Goal: Task Accomplishment & Management: Use online tool/utility

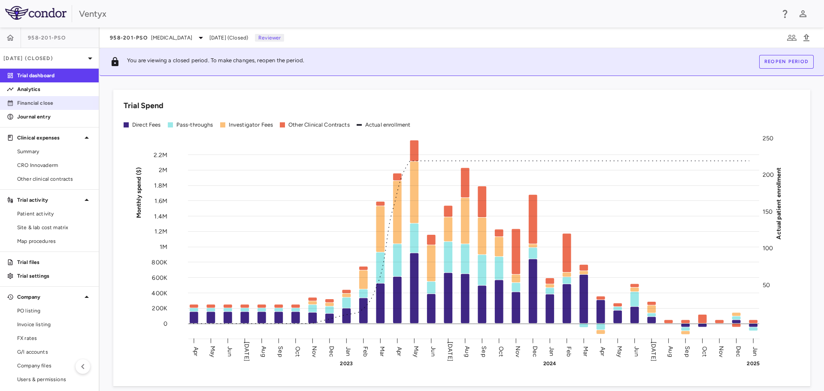
click at [41, 103] on p "Financial close" at bounding box center [54, 103] width 75 height 8
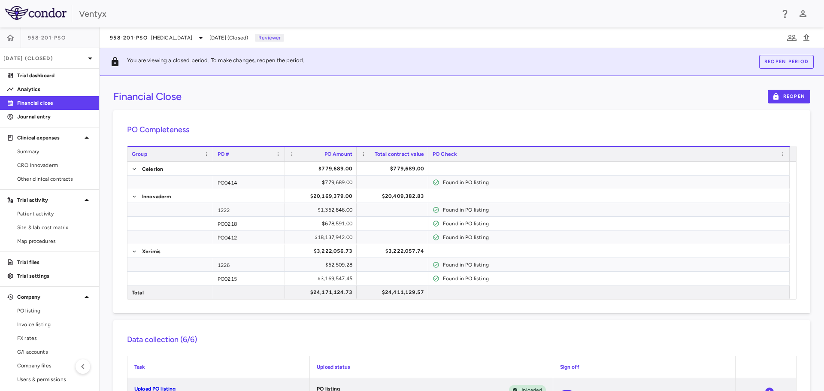
click at [408, 115] on div "PO Completeness Vendor Drag here to set column labels Group PO # PO Amount" at bounding box center [461, 211] width 697 height 203
click at [196, 39] on icon at bounding box center [201, 38] width 10 height 10
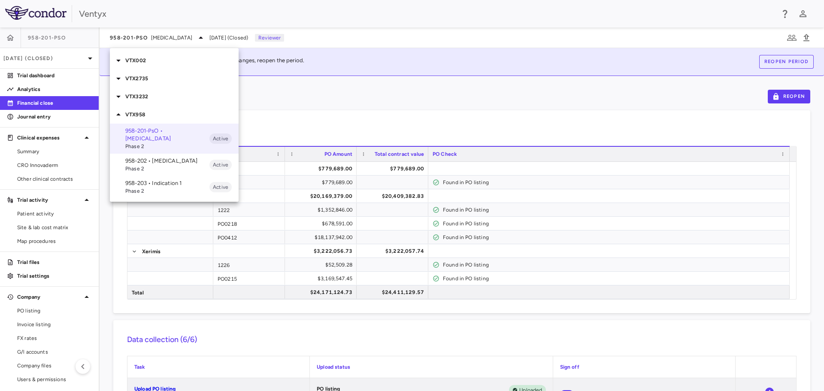
click at [145, 62] on p "VTX002" at bounding box center [181, 61] width 113 height 8
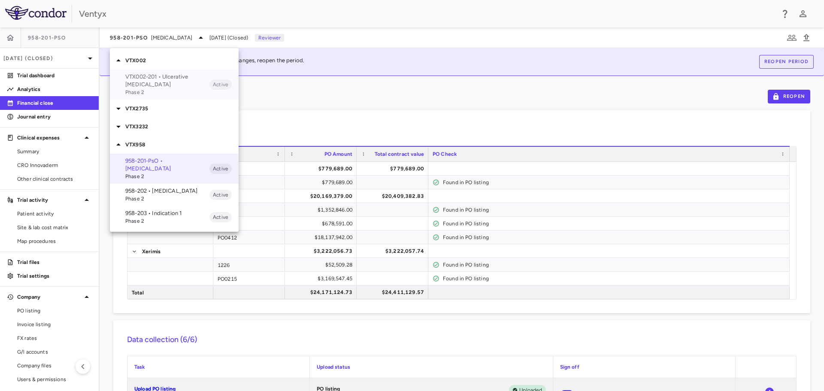
click at [146, 79] on p "VTX002-201 • Ulcerative [MEDICAL_DATA]" at bounding box center [167, 80] width 84 height 15
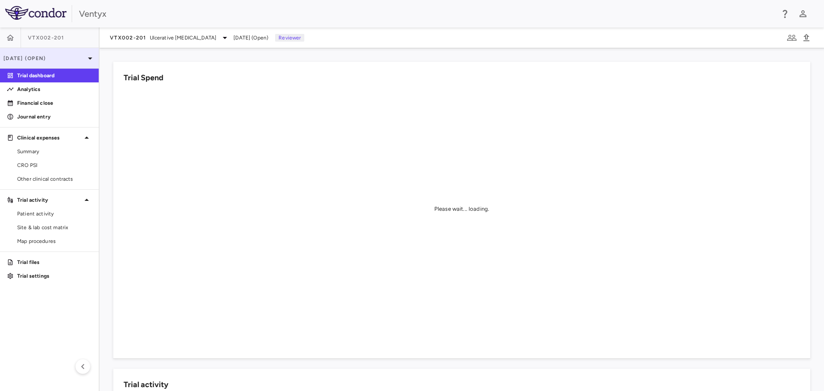
click at [90, 57] on icon at bounding box center [90, 58] width 10 height 10
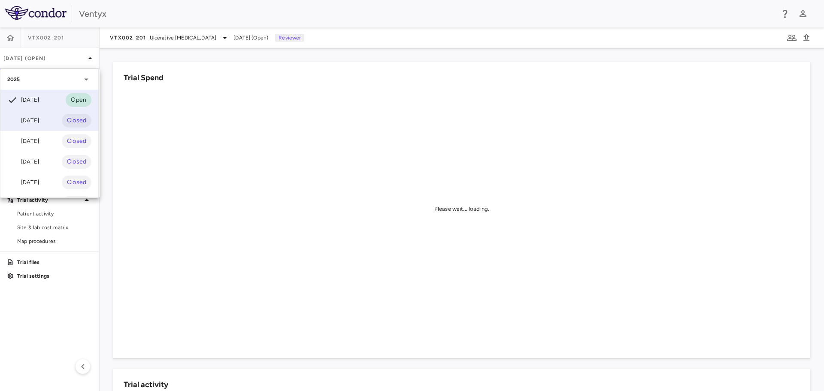
click at [35, 120] on div "[DATE]" at bounding box center [23, 120] width 32 height 10
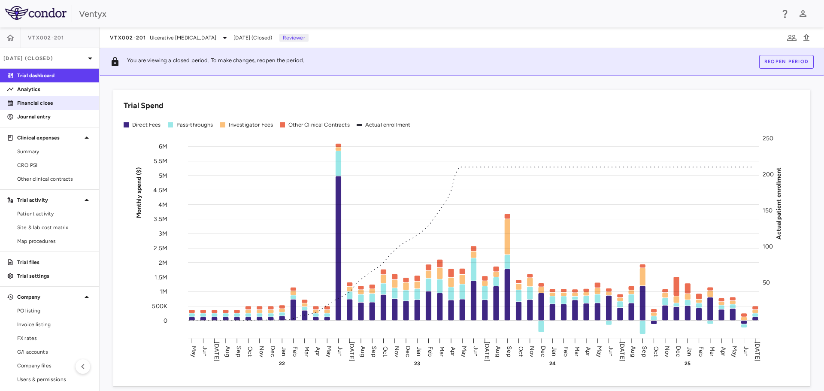
click at [39, 100] on p "Financial close" at bounding box center [54, 103] width 75 height 8
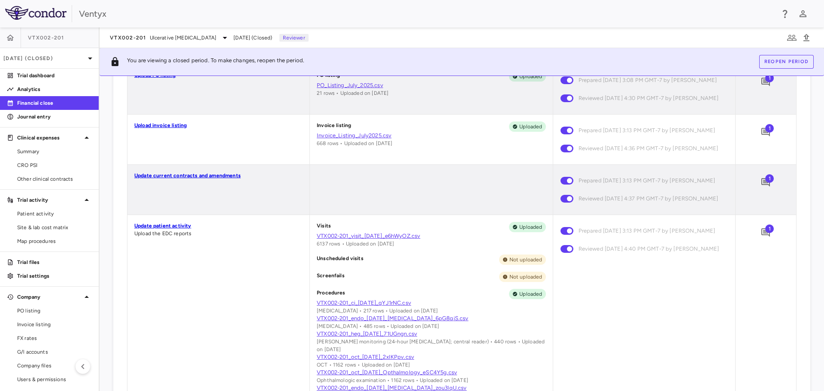
scroll to position [300, 0]
click at [765, 182] on span "1" at bounding box center [769, 178] width 9 height 9
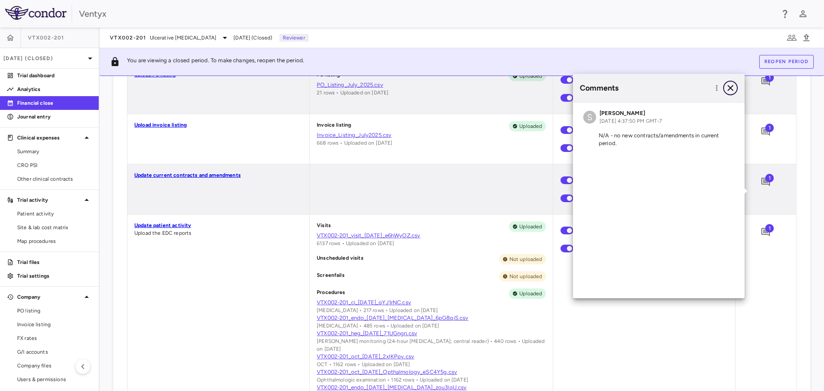
click at [732, 86] on icon "button" at bounding box center [730, 88] width 6 height 6
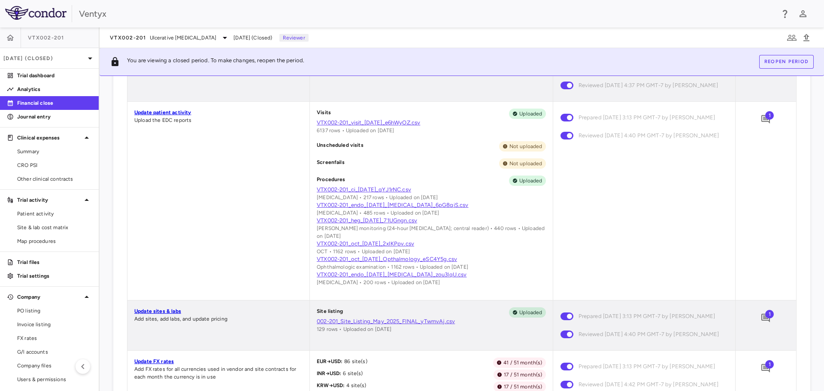
scroll to position [386, 0]
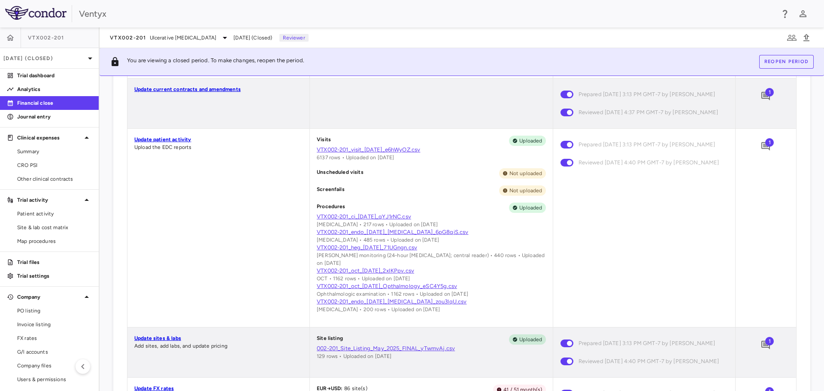
click at [765, 147] on span "1" at bounding box center [769, 142] width 9 height 9
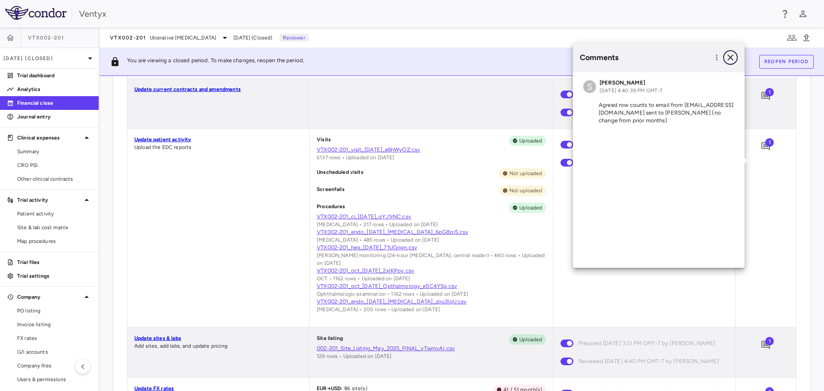
click at [729, 57] on icon "button" at bounding box center [730, 57] width 10 height 10
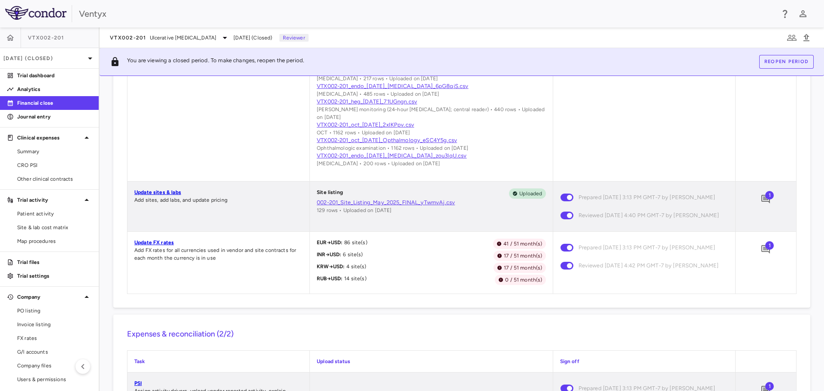
scroll to position [558, 0]
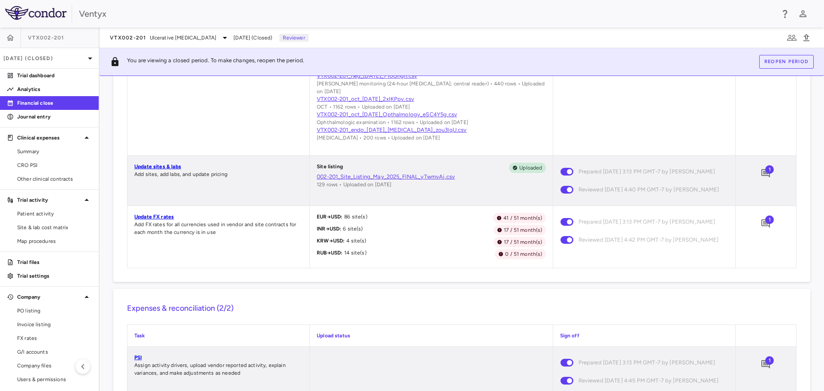
click at [765, 174] on span "1" at bounding box center [769, 169] width 9 height 9
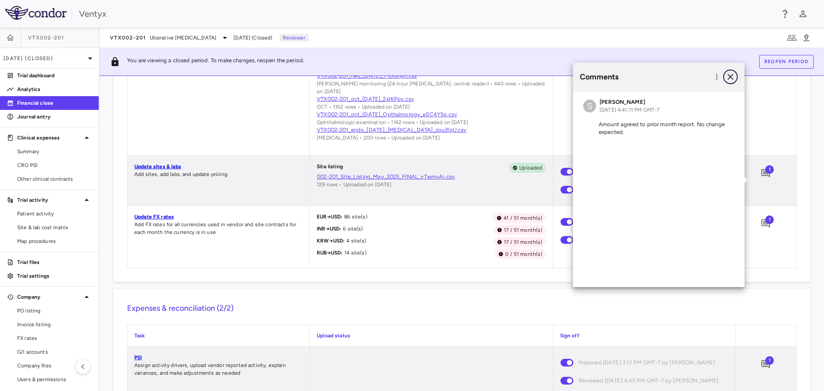
click at [731, 76] on icon "button" at bounding box center [730, 77] width 6 height 6
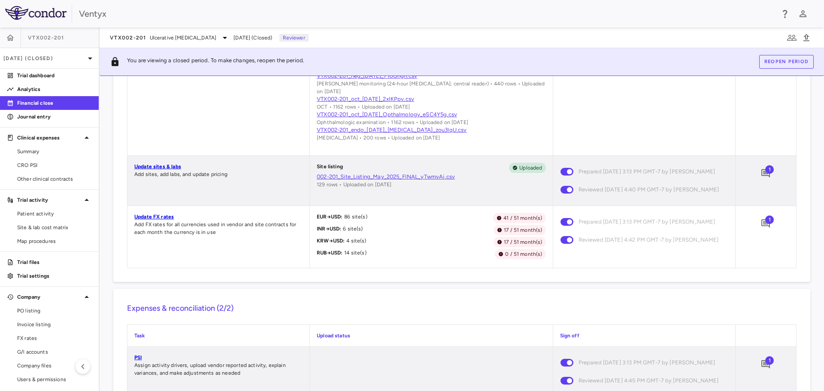
click at [765, 224] on span "1" at bounding box center [769, 219] width 9 height 9
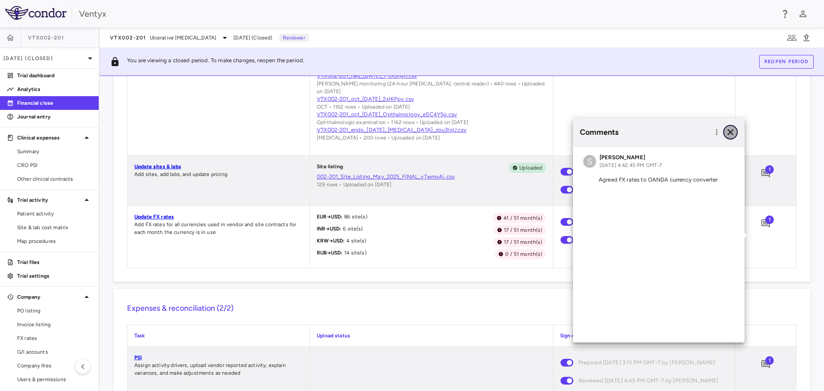
click at [732, 131] on icon "button" at bounding box center [730, 132] width 6 height 6
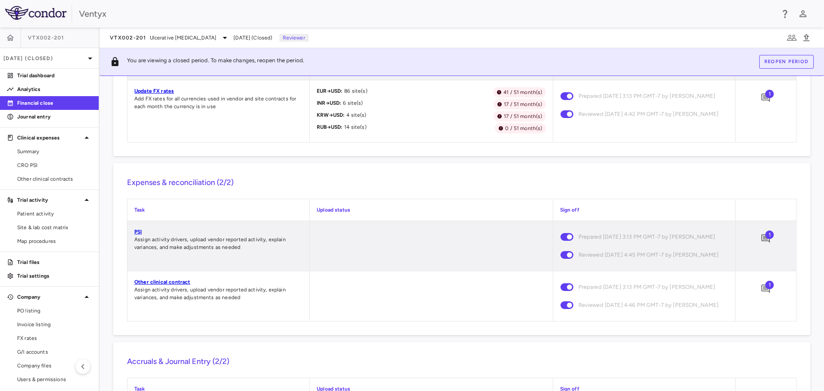
scroll to position [687, 0]
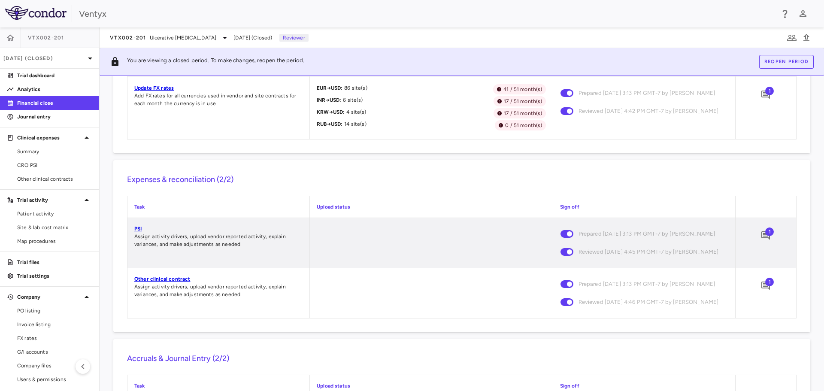
click at [765, 236] on span "1" at bounding box center [769, 231] width 9 height 9
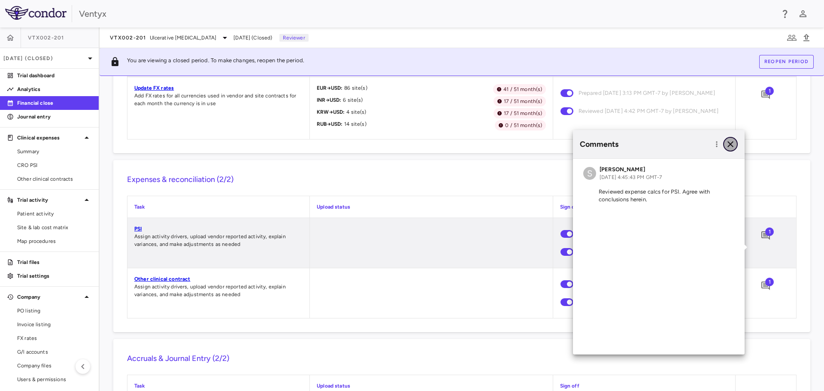
click at [730, 144] on icon "button" at bounding box center [730, 144] width 6 height 6
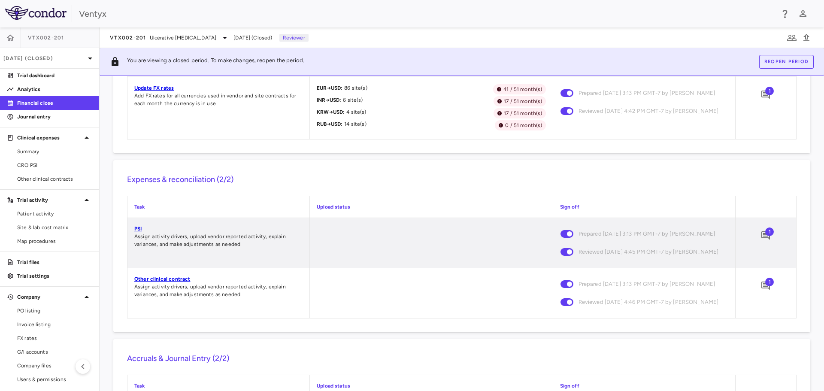
click at [136, 232] on link "PSI" at bounding box center [137, 229] width 7 height 6
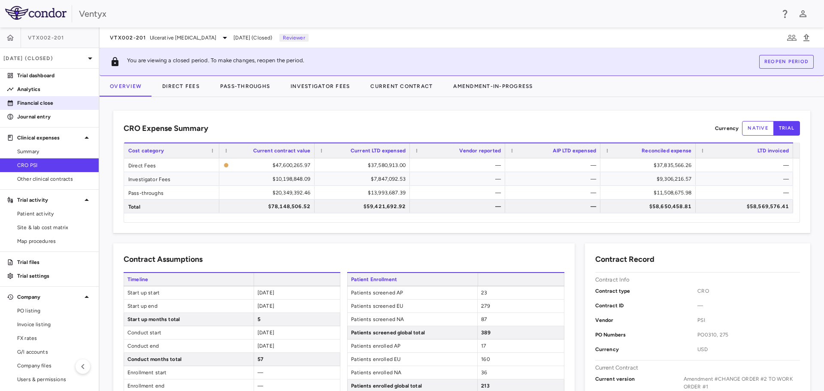
click at [46, 103] on p "Financial close" at bounding box center [54, 103] width 75 height 8
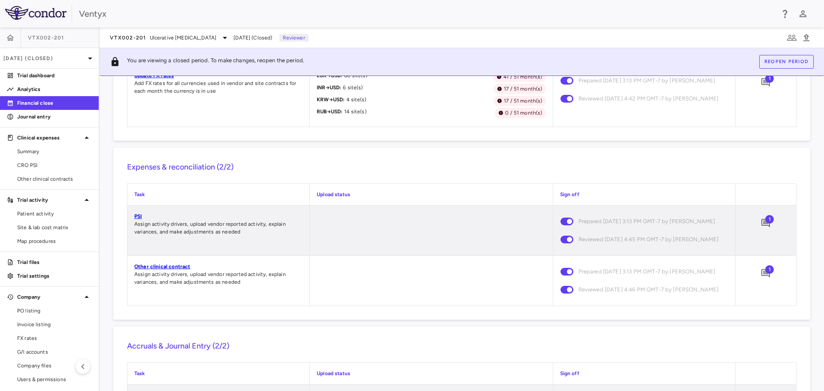
scroll to position [730, 0]
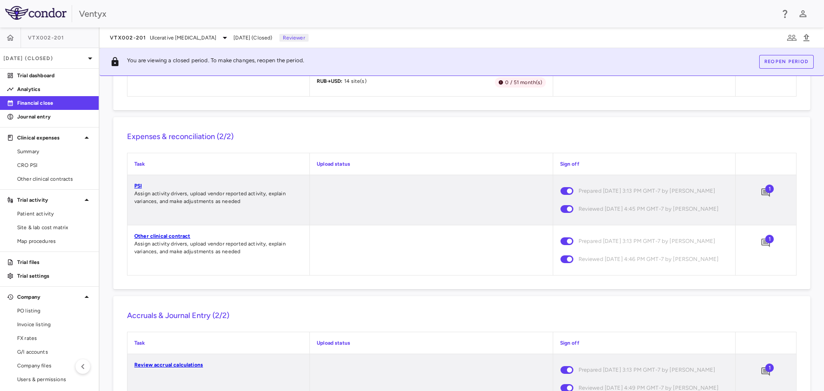
click at [765, 193] on span "1" at bounding box center [769, 189] width 9 height 9
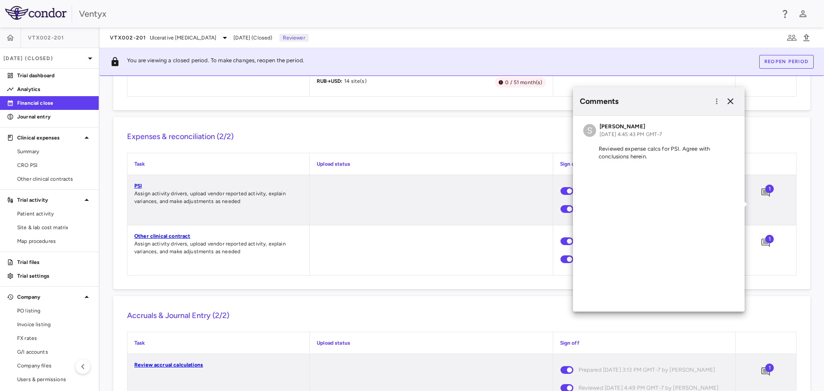
click at [765, 243] on span "1" at bounding box center [769, 239] width 9 height 9
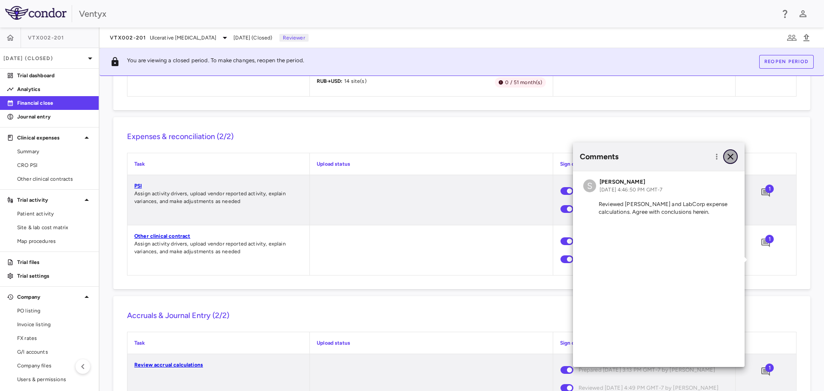
click at [728, 155] on icon "button" at bounding box center [730, 157] width 10 height 10
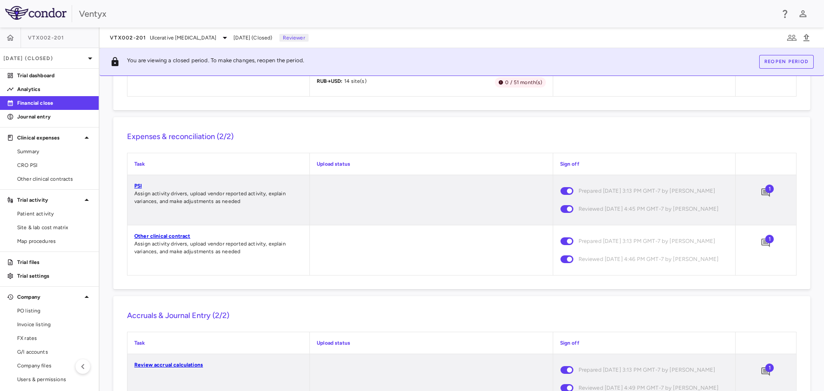
click at [765, 243] on span "1" at bounding box center [769, 239] width 9 height 9
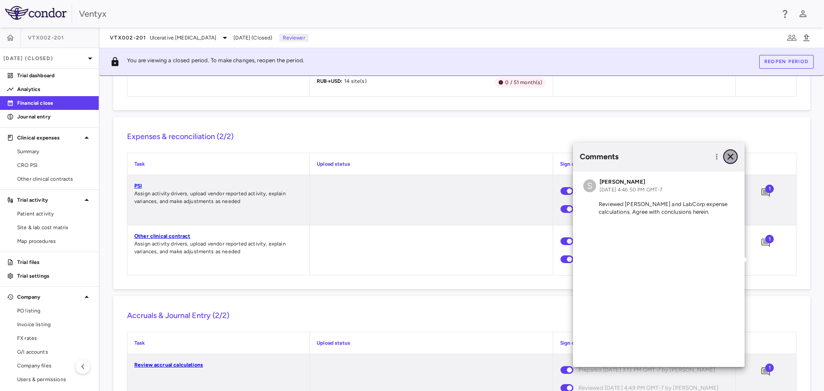
click at [730, 158] on icon "button" at bounding box center [730, 157] width 10 height 10
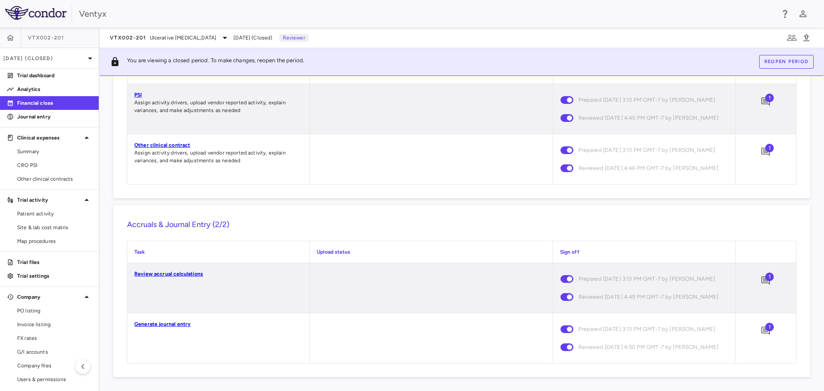
scroll to position [854, 0]
click at [170, 321] on link "Generate journal entry" at bounding box center [162, 324] width 56 height 6
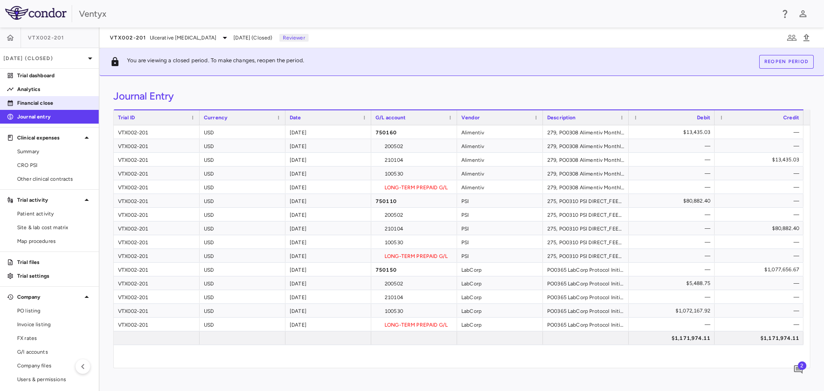
drag, startPoint x: 40, startPoint y: 104, endPoint x: 29, endPoint y: 103, distance: 11.2
click at [40, 104] on p "Financial close" at bounding box center [54, 103] width 75 height 8
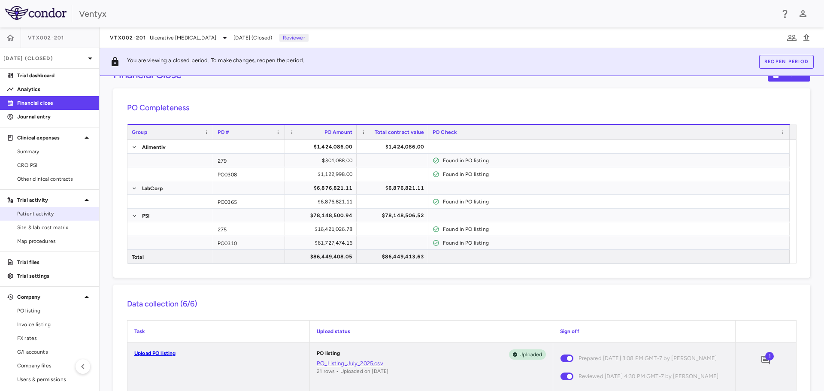
scroll to position [43, 0]
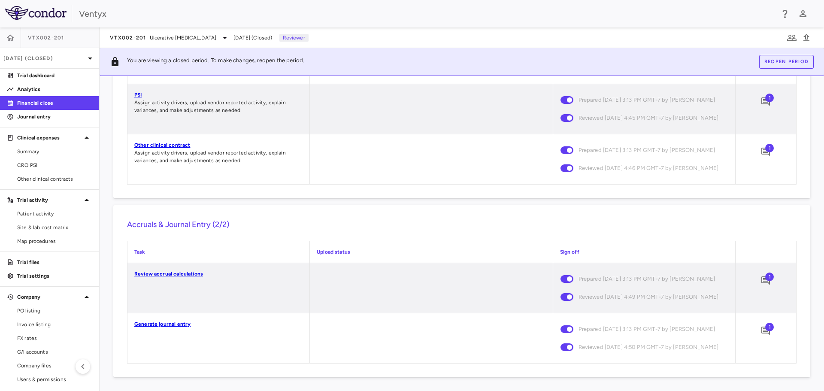
scroll to position [854, 0]
click at [761, 276] on icon "Add comment" at bounding box center [765, 280] width 9 height 9
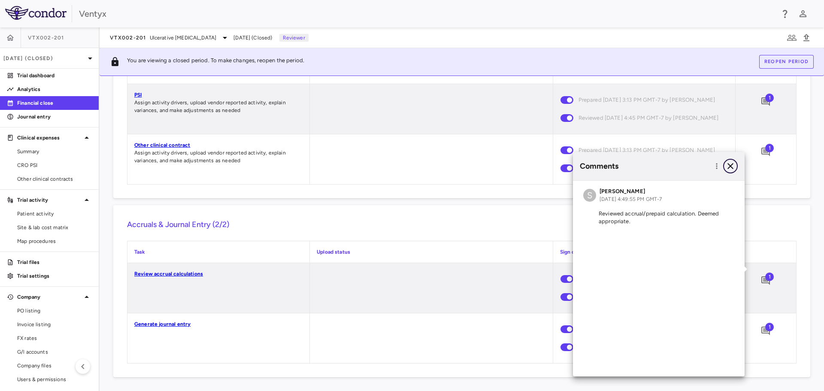
click at [731, 166] on icon "button" at bounding box center [730, 166] width 10 height 10
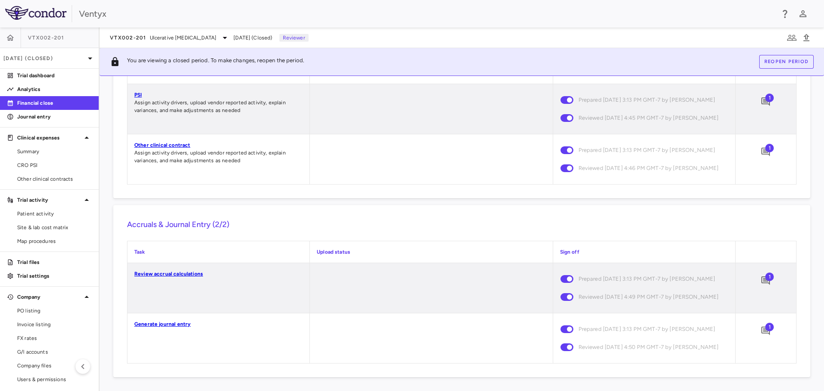
click at [765, 324] on span "1" at bounding box center [769, 327] width 9 height 9
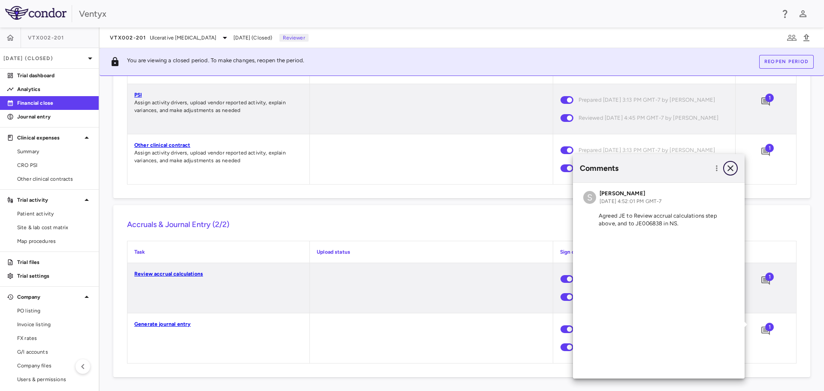
drag, startPoint x: 729, startPoint y: 170, endPoint x: 507, endPoint y: 126, distance: 226.3
click at [729, 170] on icon "button" at bounding box center [730, 168] width 6 height 6
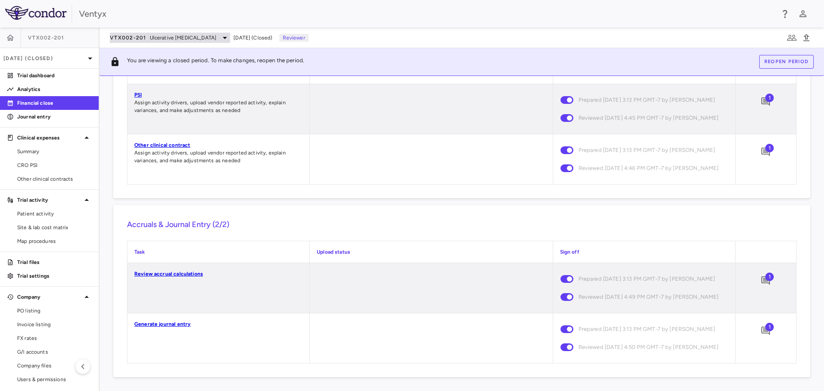
click at [220, 37] on icon at bounding box center [225, 38] width 10 height 10
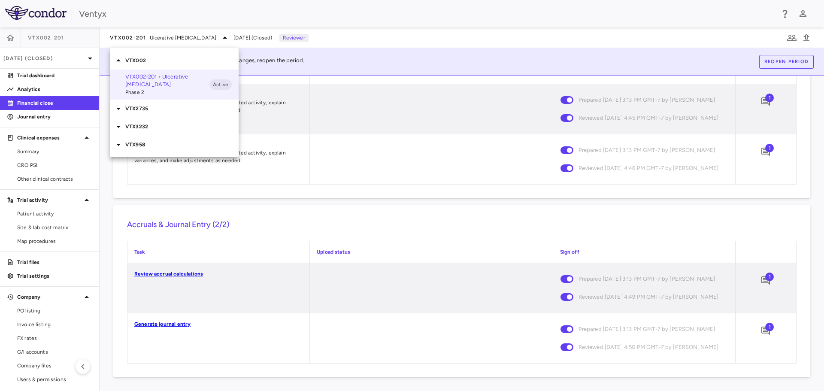
click at [117, 144] on icon at bounding box center [118, 145] width 4 height 2
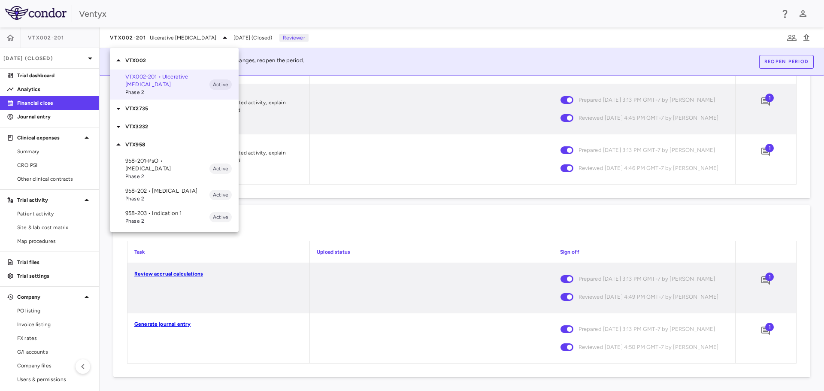
click at [157, 187] on p "958-202 • [MEDICAL_DATA]" at bounding box center [167, 191] width 84 height 8
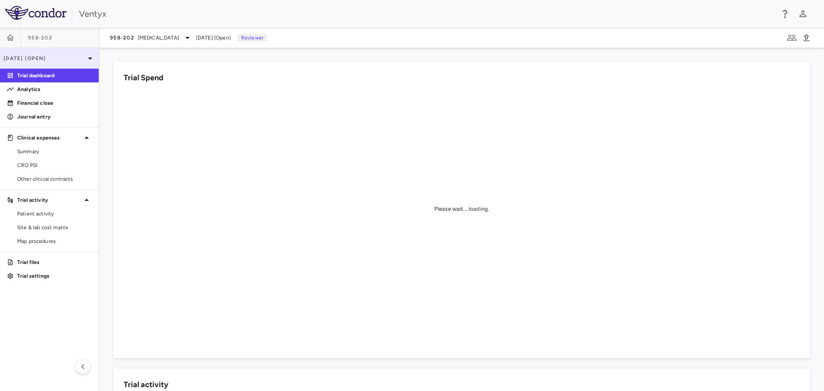
click at [88, 58] on icon at bounding box center [90, 58] width 10 height 10
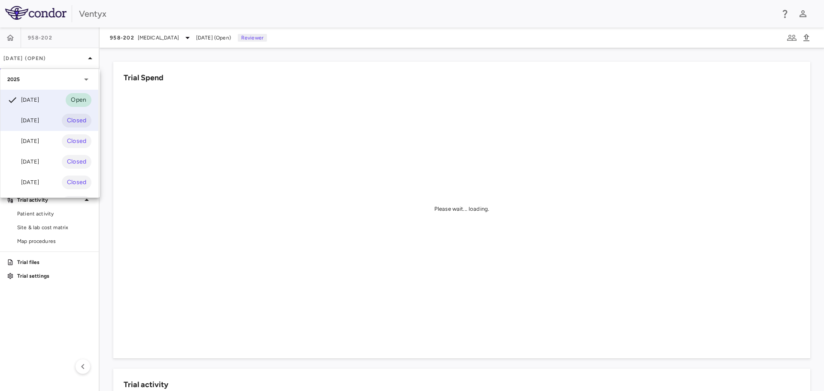
click at [30, 122] on div "[DATE]" at bounding box center [23, 120] width 32 height 10
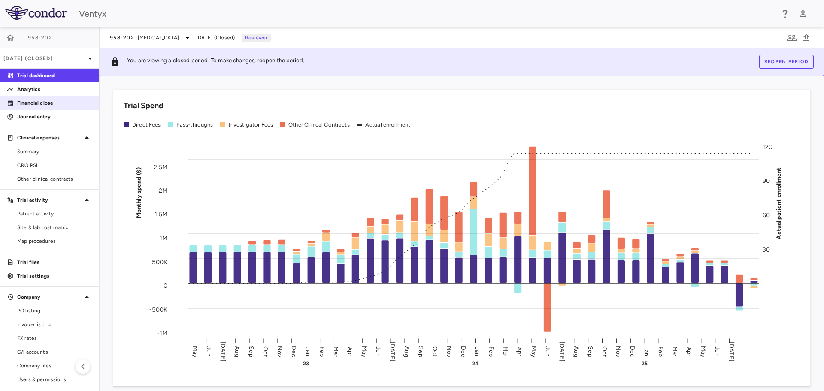
click at [35, 105] on p "Financial close" at bounding box center [54, 103] width 75 height 8
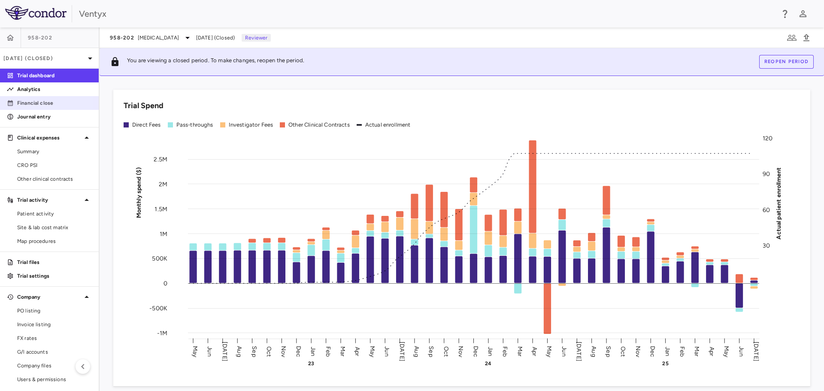
click at [36, 102] on p "Financial close" at bounding box center [54, 103] width 75 height 8
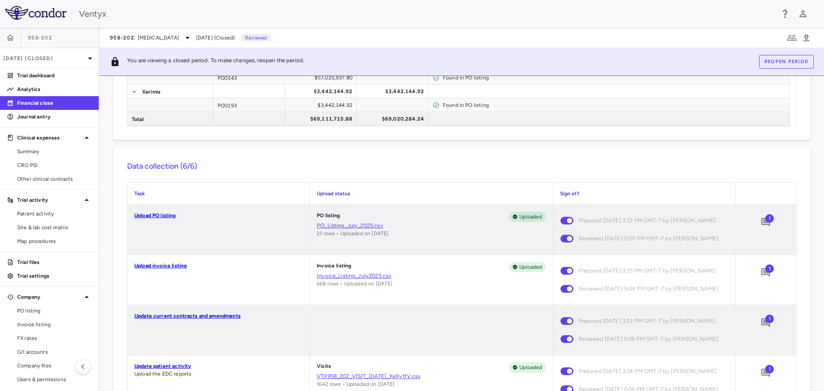
scroll to position [258, 0]
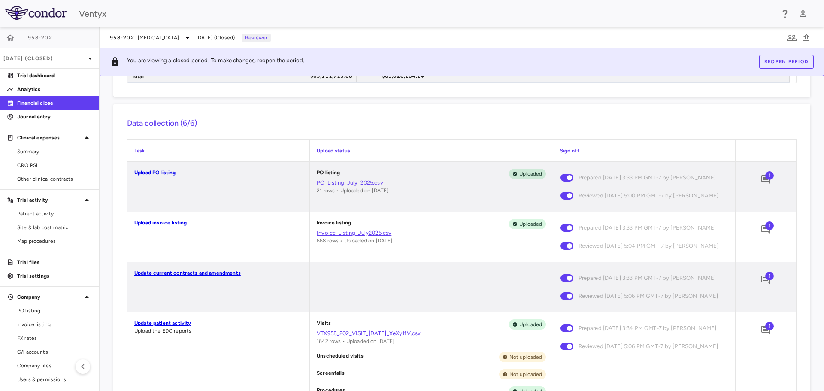
click at [349, 182] on link "PO_Listing_July_2025.csv" at bounding box center [431, 183] width 229 height 8
click at [354, 183] on link "PO_Listing_July_2025.csv" at bounding box center [431, 183] width 229 height 8
click at [761, 179] on icon "Add comment" at bounding box center [765, 179] width 9 height 9
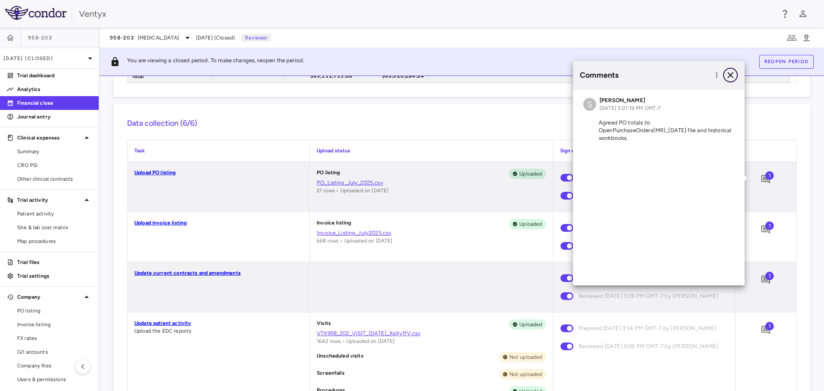
click at [730, 74] on icon "button" at bounding box center [730, 75] width 6 height 6
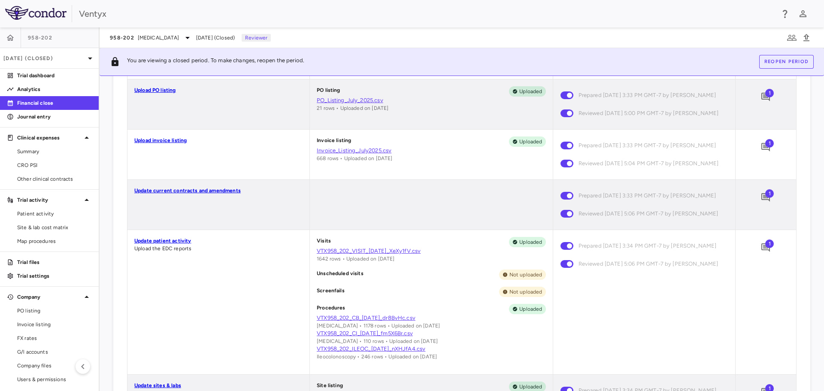
scroll to position [343, 0]
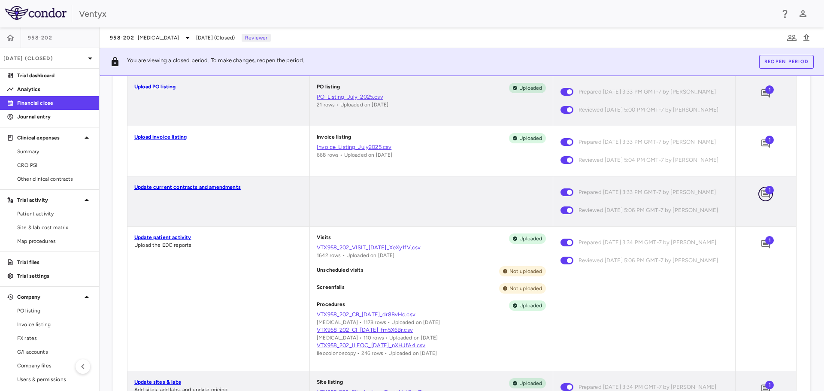
click at [764, 199] on icon "Add comment" at bounding box center [766, 194] width 10 height 10
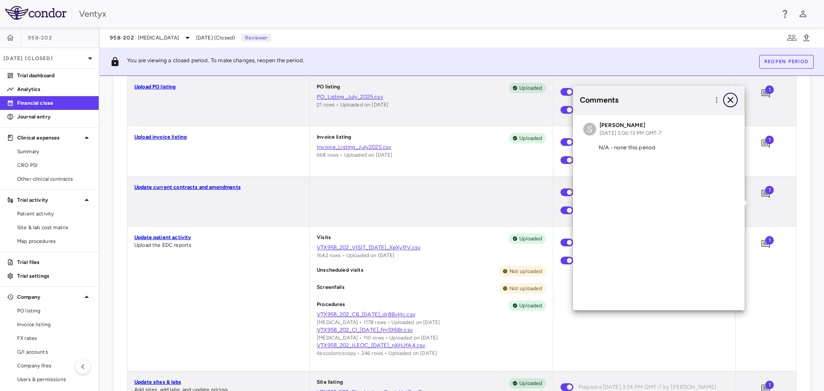
click at [733, 100] on icon "button" at bounding box center [730, 100] width 10 height 10
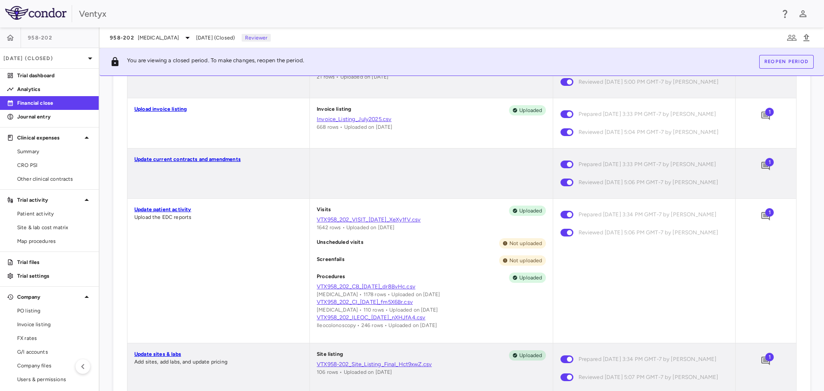
scroll to position [386, 0]
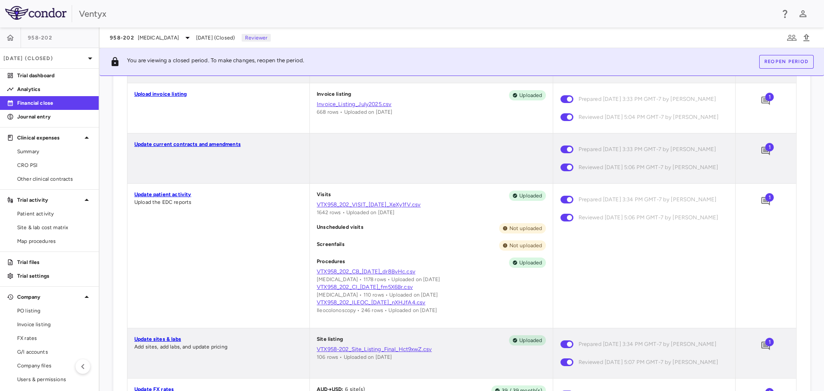
click at [765, 202] on span "1" at bounding box center [769, 197] width 9 height 9
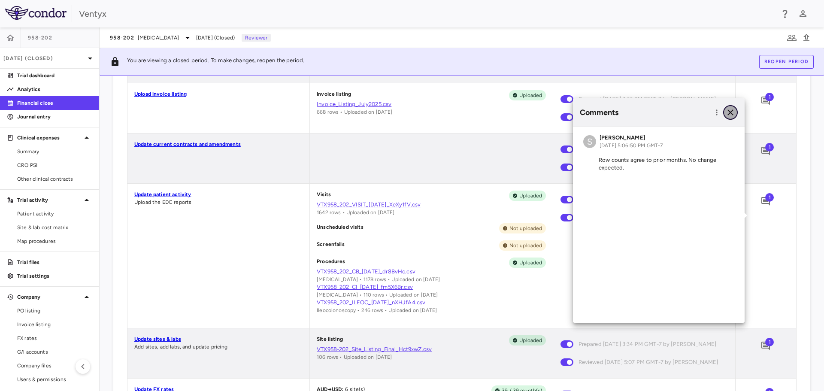
click at [731, 109] on icon "button" at bounding box center [730, 112] width 10 height 10
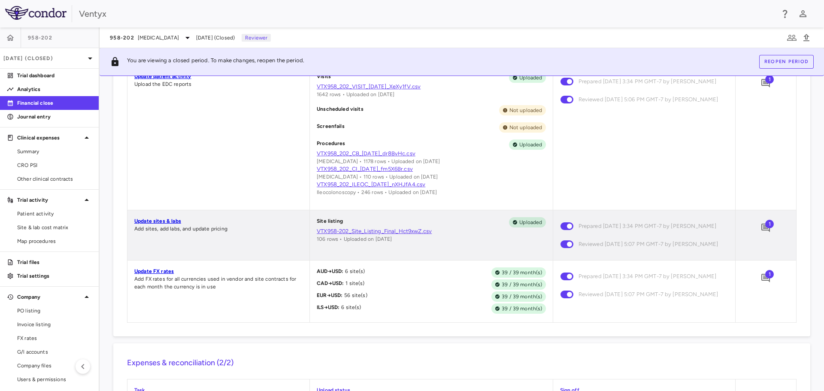
scroll to position [515, 0]
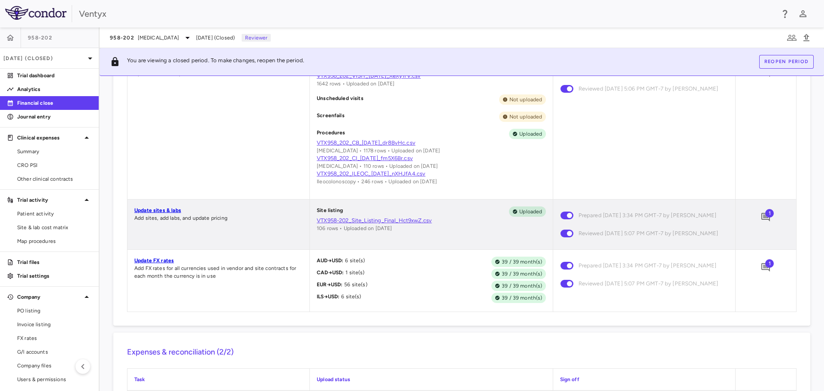
click at [765, 218] on span "1" at bounding box center [769, 213] width 9 height 9
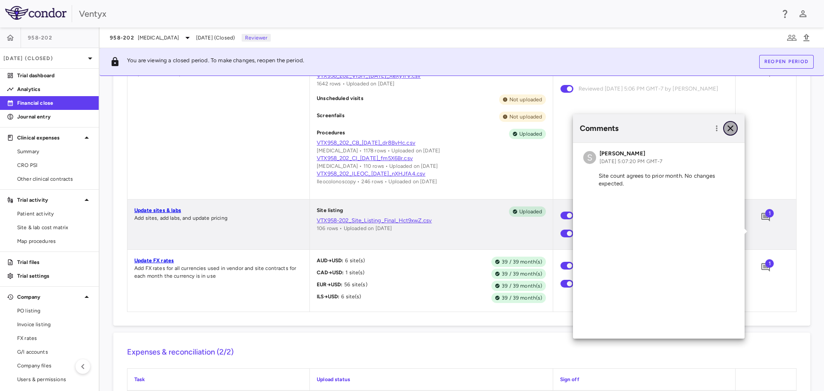
click at [730, 127] on icon "button" at bounding box center [730, 128] width 10 height 10
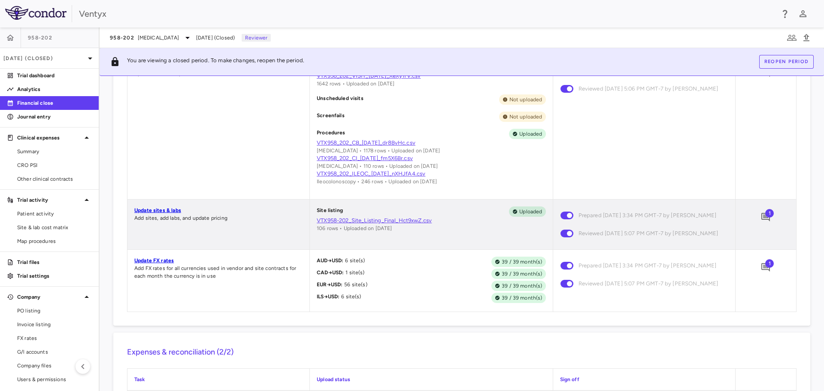
click at [765, 268] on span "1" at bounding box center [769, 263] width 9 height 9
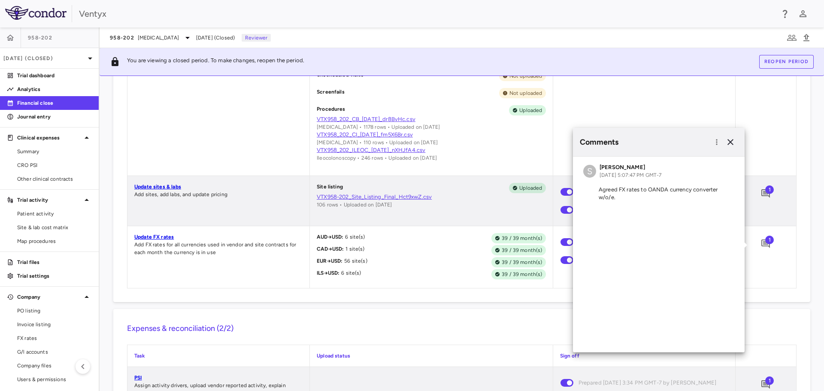
scroll to position [558, 0]
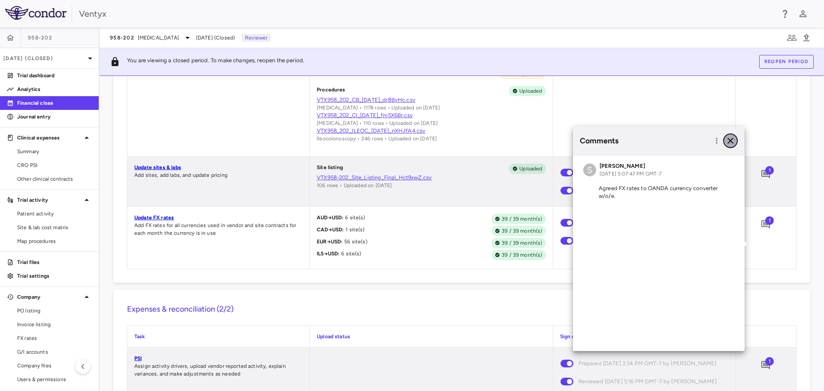
click at [733, 140] on icon "button" at bounding box center [730, 141] width 10 height 10
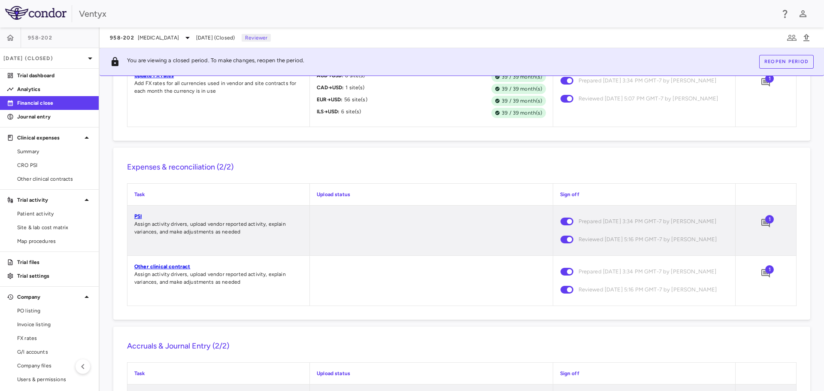
scroll to position [730, 0]
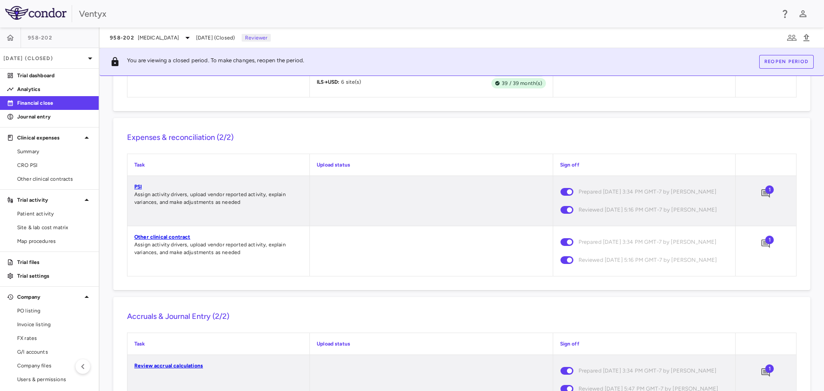
click at [765, 194] on span "1" at bounding box center [769, 189] width 9 height 9
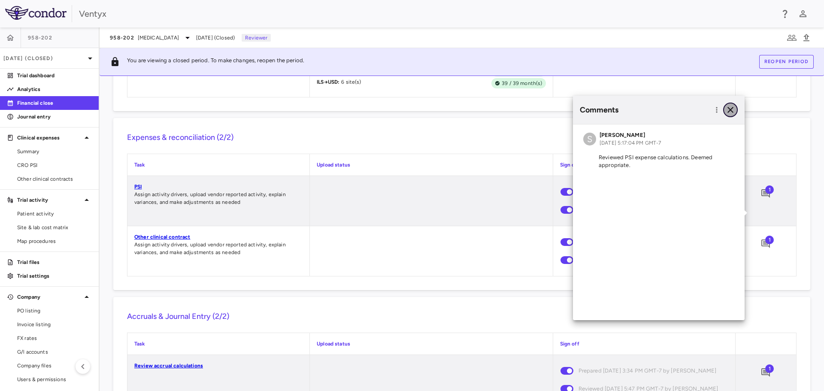
click at [730, 108] on icon "button" at bounding box center [730, 110] width 10 height 10
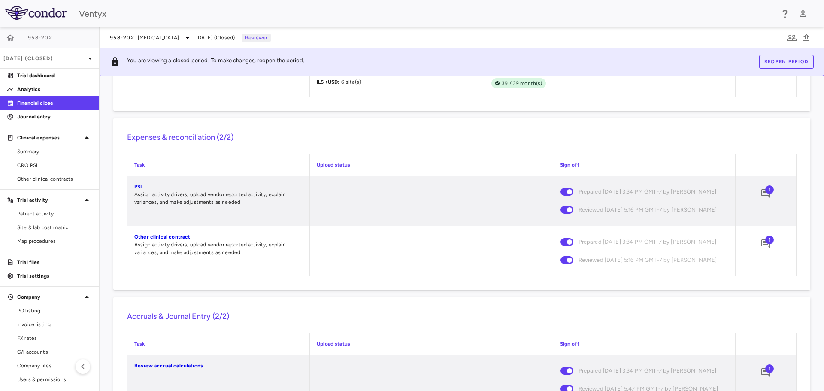
click at [765, 194] on span "1" at bounding box center [769, 189] width 9 height 9
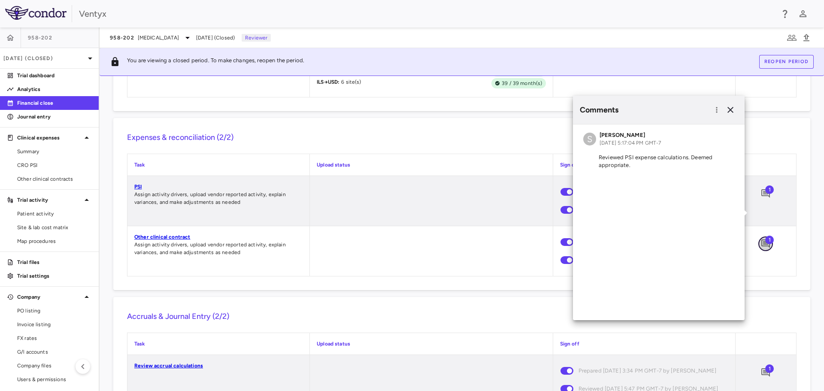
click at [761, 248] on icon "Add comment" at bounding box center [765, 243] width 9 height 9
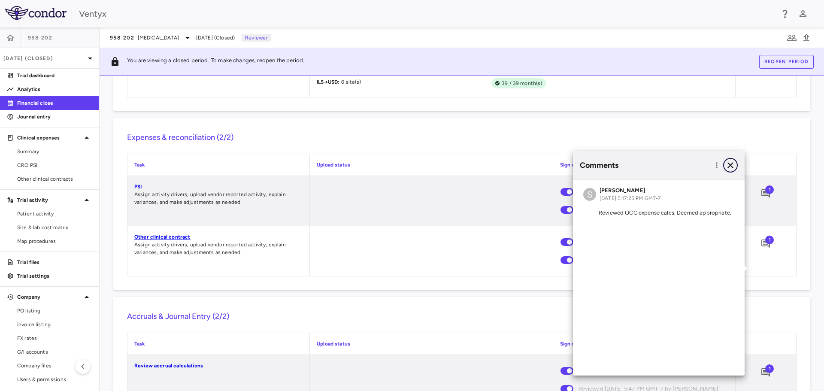
click at [733, 166] on icon "button" at bounding box center [730, 165] width 10 height 10
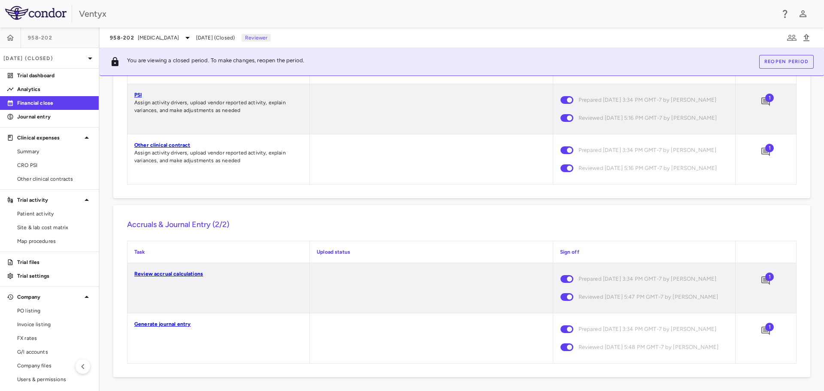
scroll to position [863, 0]
click at [171, 321] on link "Generate journal entry" at bounding box center [162, 324] width 56 height 6
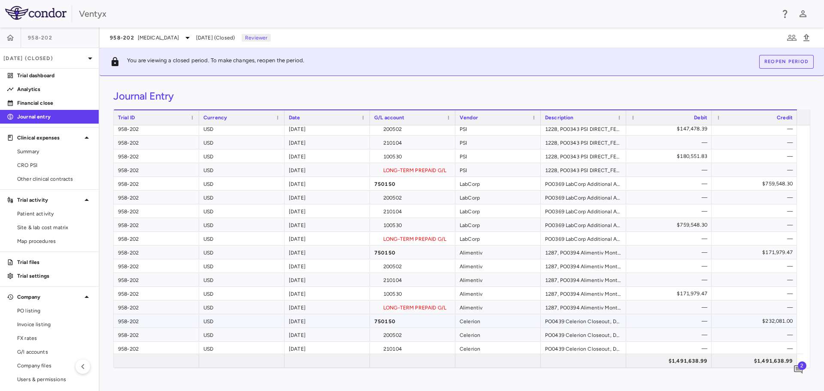
scroll to position [115, 0]
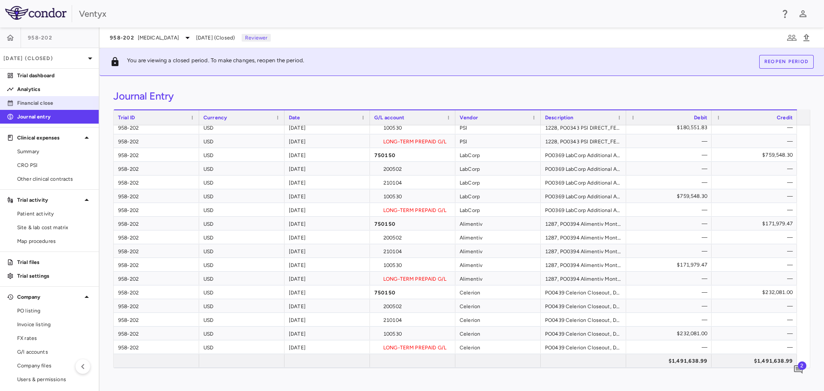
click at [38, 102] on p "Financial close" at bounding box center [54, 103] width 75 height 8
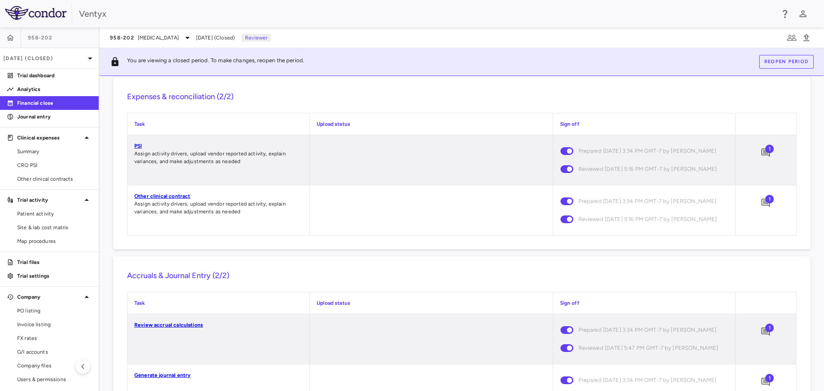
scroll to position [863, 0]
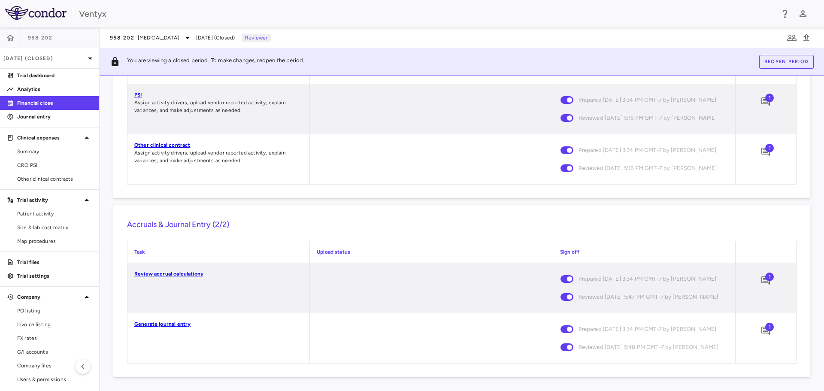
click at [765, 273] on span "1" at bounding box center [769, 277] width 9 height 9
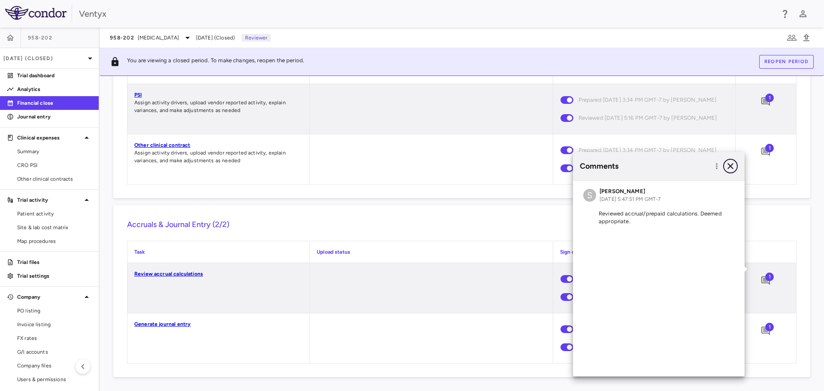
click at [731, 166] on icon "button" at bounding box center [730, 166] width 6 height 6
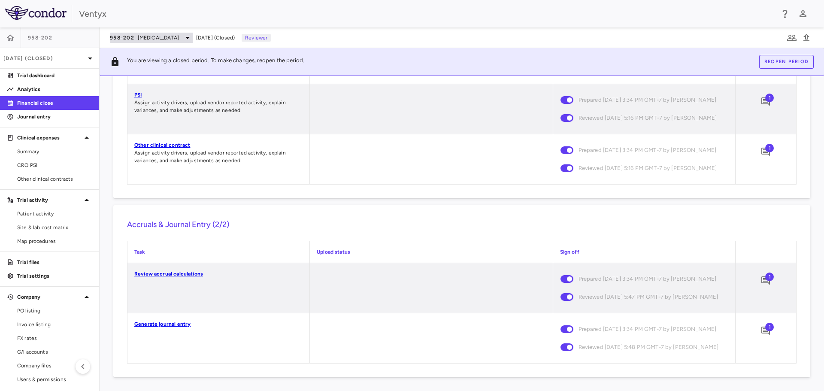
click at [182, 37] on icon at bounding box center [187, 38] width 10 height 10
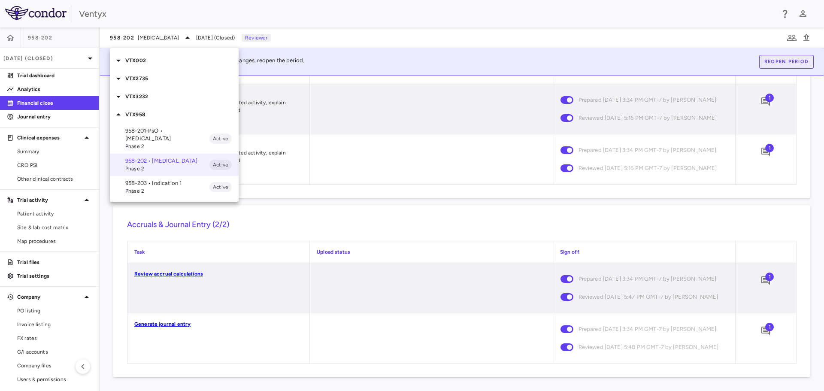
click at [118, 78] on icon at bounding box center [118, 79] width 4 height 2
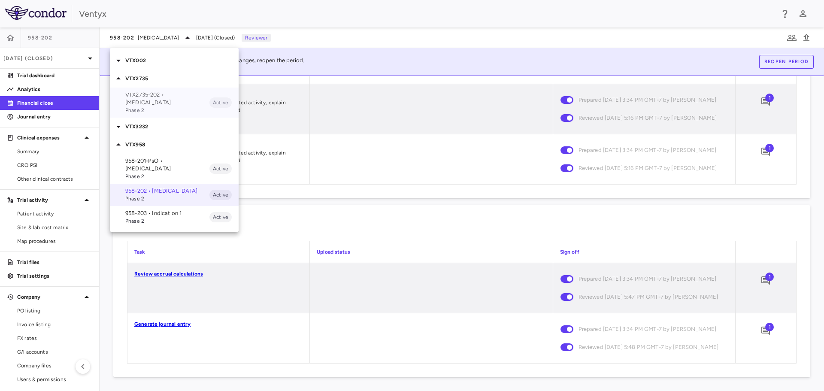
click at [150, 98] on p "VTX2735-202 • Recurrent Pericarditis" at bounding box center [167, 98] width 84 height 15
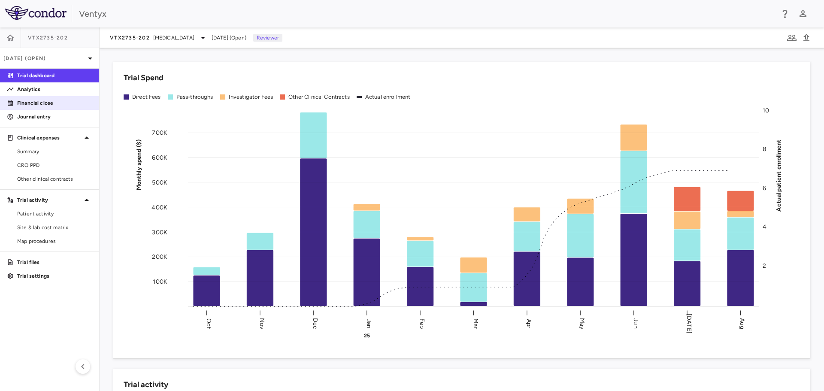
click at [34, 101] on p "Financial close" at bounding box center [54, 103] width 75 height 8
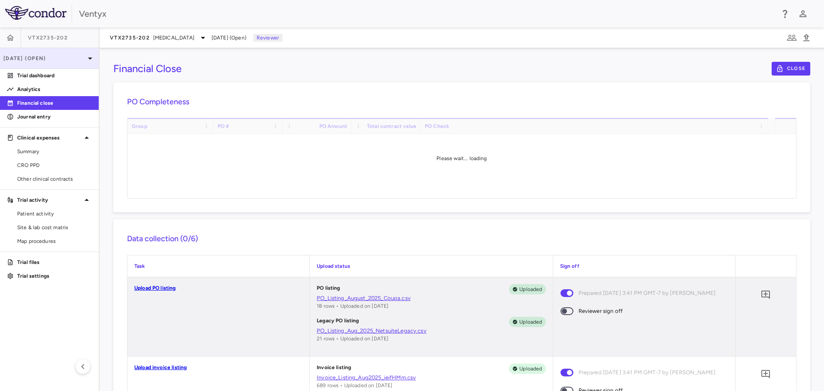
click at [91, 58] on icon at bounding box center [90, 59] width 4 height 2
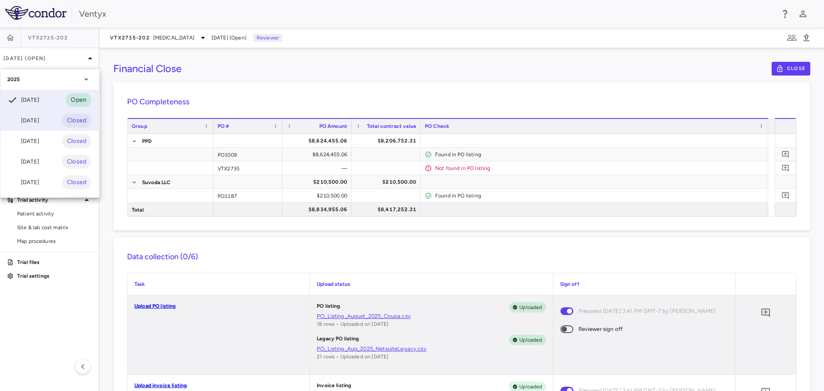
click at [32, 122] on div "[DATE]" at bounding box center [23, 120] width 32 height 10
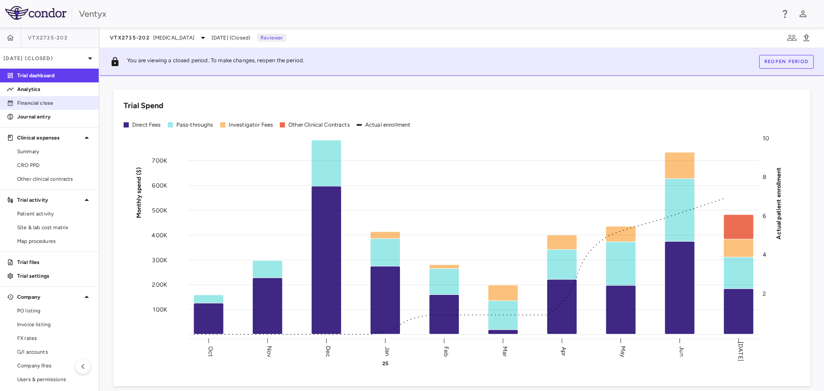
click at [47, 104] on p "Financial close" at bounding box center [54, 103] width 75 height 8
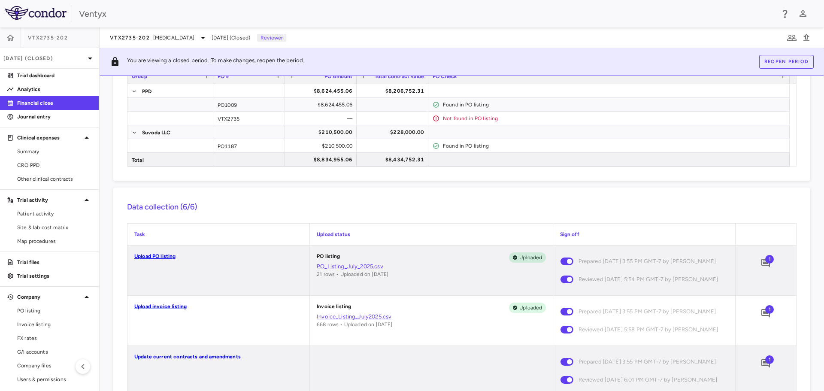
scroll to position [129, 0]
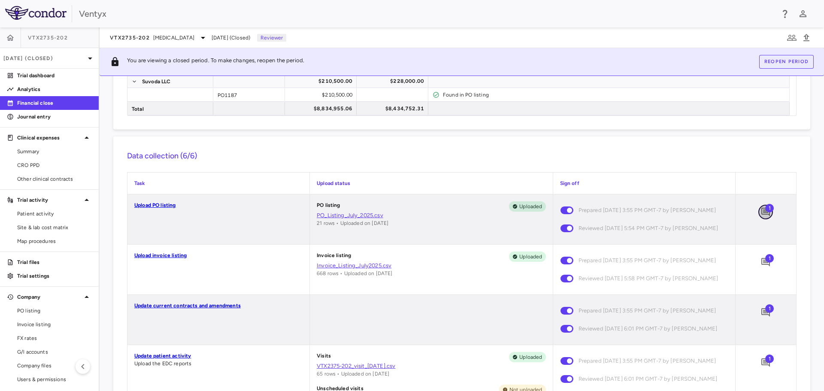
click at [761, 211] on icon "Add comment" at bounding box center [765, 212] width 9 height 9
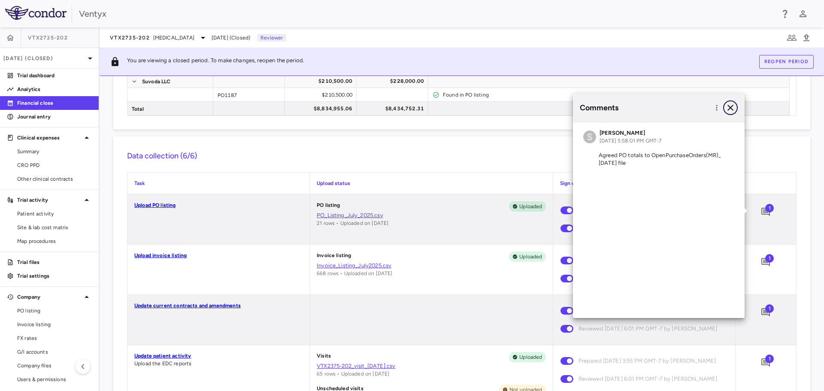
click at [729, 107] on icon "button" at bounding box center [730, 108] width 10 height 10
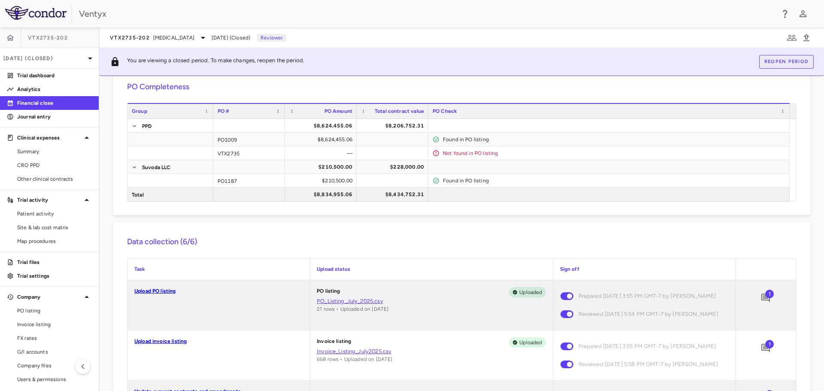
scroll to position [0, 0]
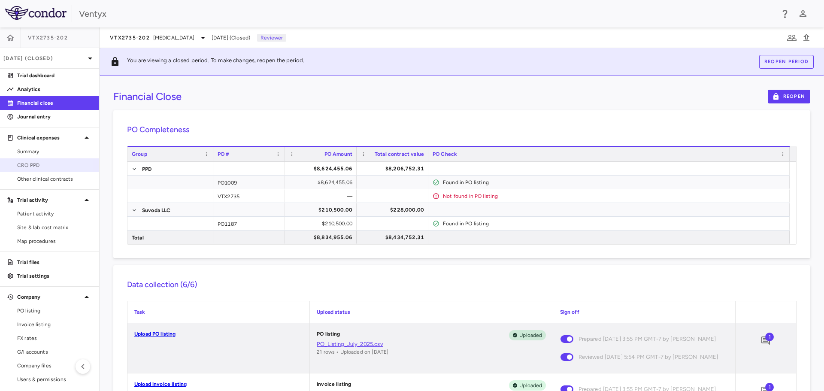
click at [35, 165] on span "CRO PPD" at bounding box center [54, 165] width 75 height 8
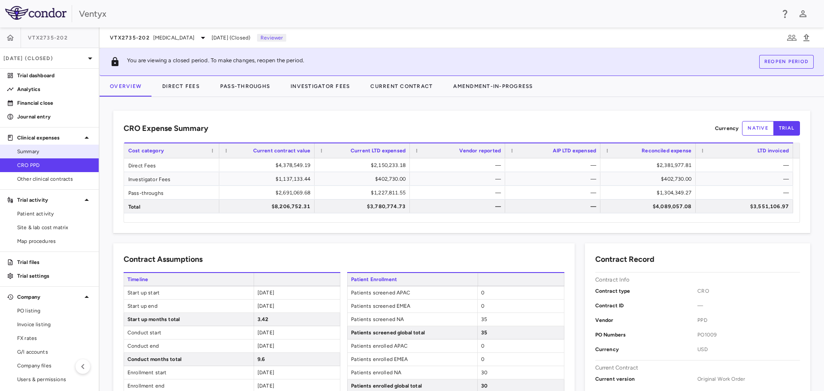
click at [42, 150] on span "Summary" at bounding box center [54, 152] width 75 height 8
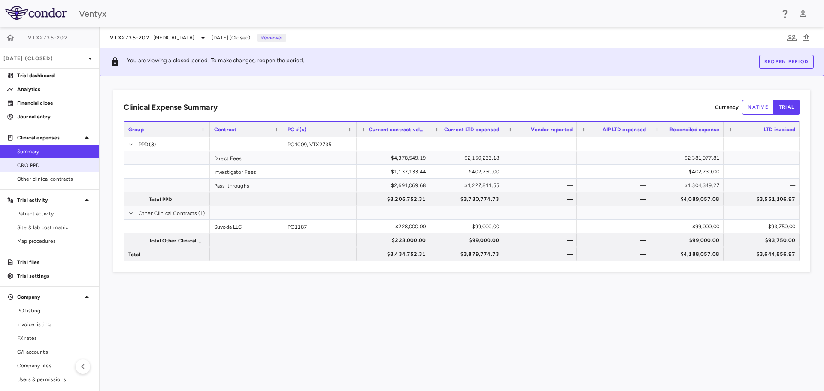
click at [36, 167] on span "CRO PPD" at bounding box center [54, 165] width 75 height 8
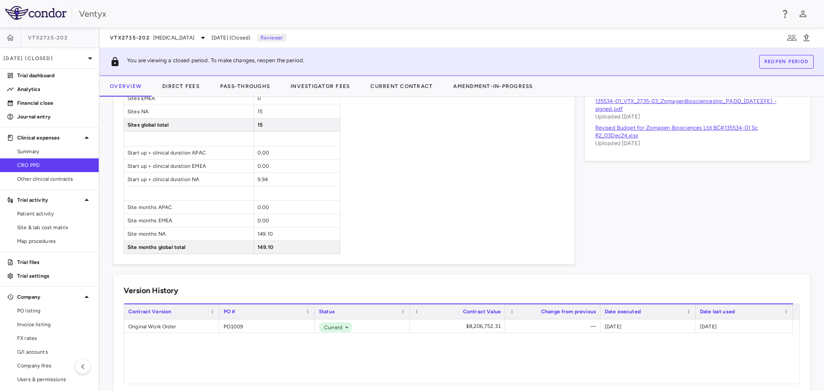
scroll to position [532, 0]
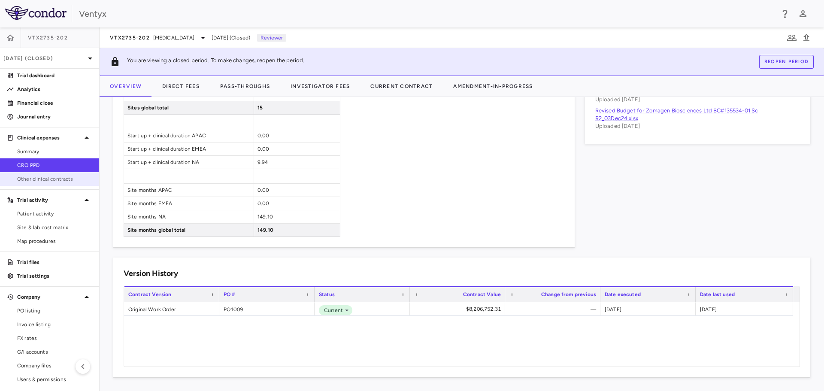
click at [52, 178] on span "Other clinical contracts" at bounding box center [54, 179] width 75 height 8
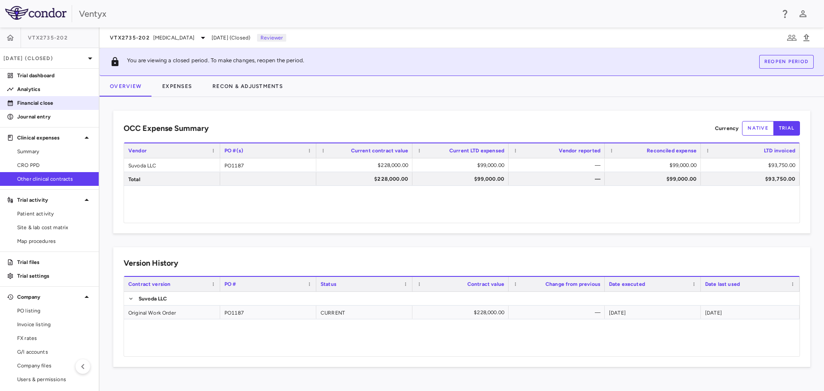
click at [45, 103] on p "Financial close" at bounding box center [54, 103] width 75 height 8
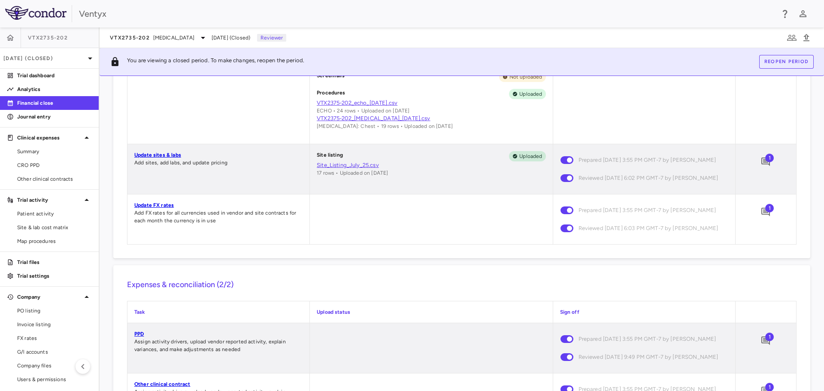
scroll to position [472, 0]
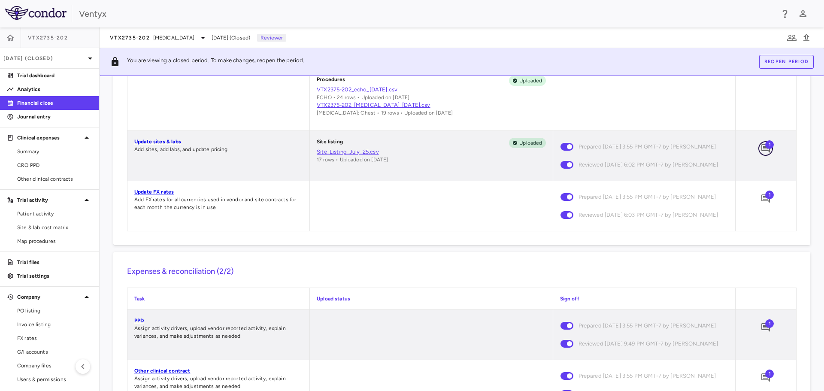
click at [761, 153] on icon "Add comment" at bounding box center [765, 148] width 9 height 9
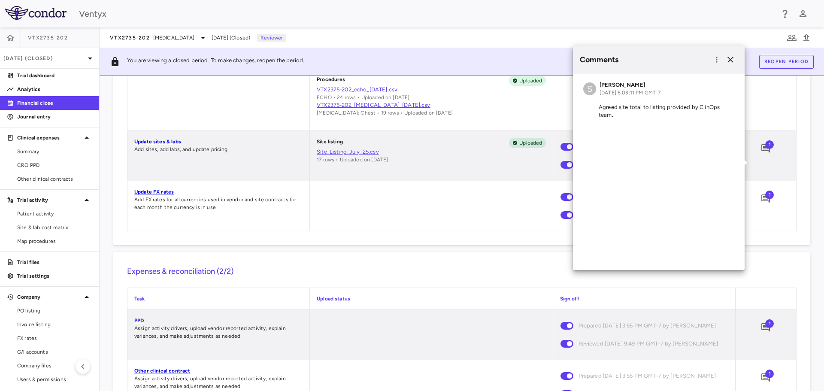
drag, startPoint x: 25, startPoint y: 115, endPoint x: 42, endPoint y: 113, distance: 16.9
click at [25, 115] on p "Journal entry" at bounding box center [54, 117] width 75 height 8
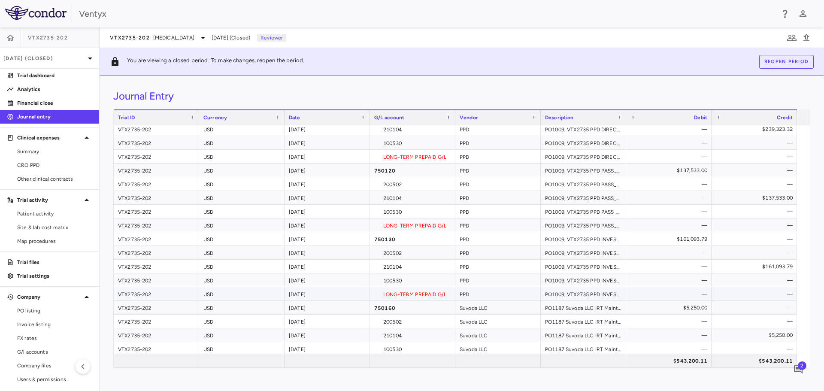
scroll to position [43, 0]
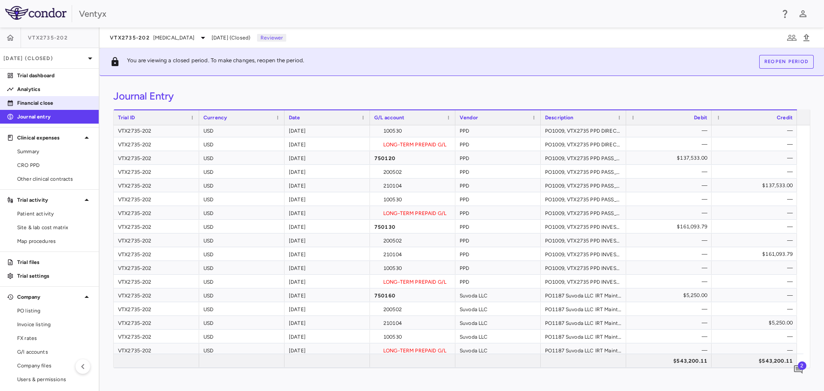
click at [24, 101] on p "Financial close" at bounding box center [54, 103] width 75 height 8
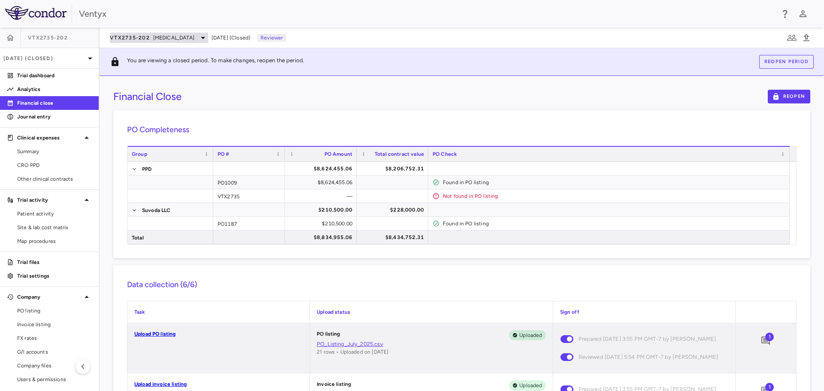
click at [189, 36] on span "Recurrent Pericarditis" at bounding box center [173, 38] width 41 height 8
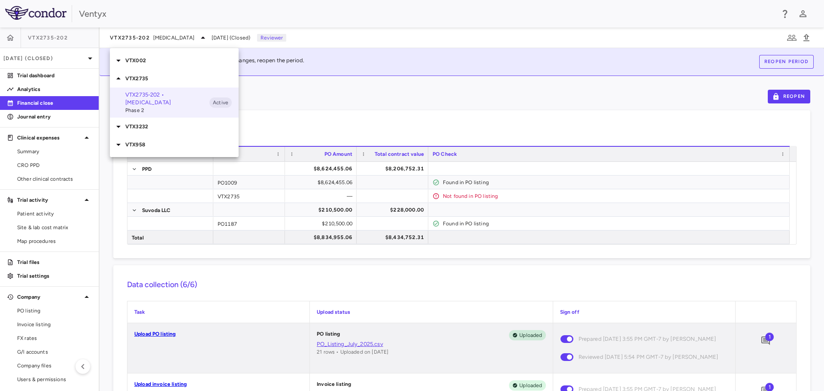
click at [145, 127] on p "VTX3232" at bounding box center [181, 127] width 113 height 8
click at [149, 148] on span "Phase 2" at bounding box center [167, 151] width 84 height 8
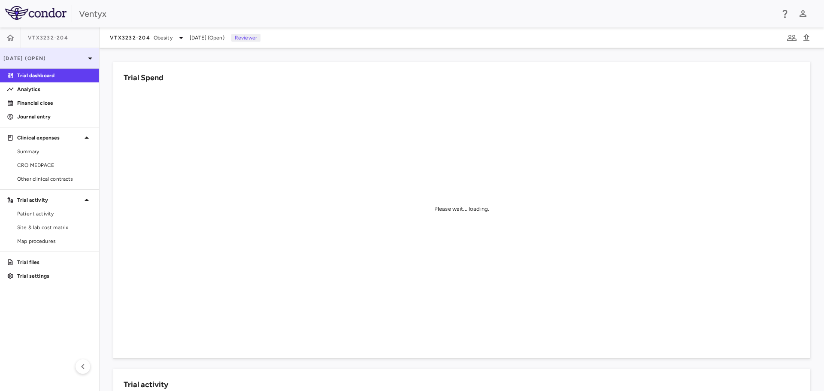
click at [86, 56] on icon at bounding box center [90, 58] width 10 height 10
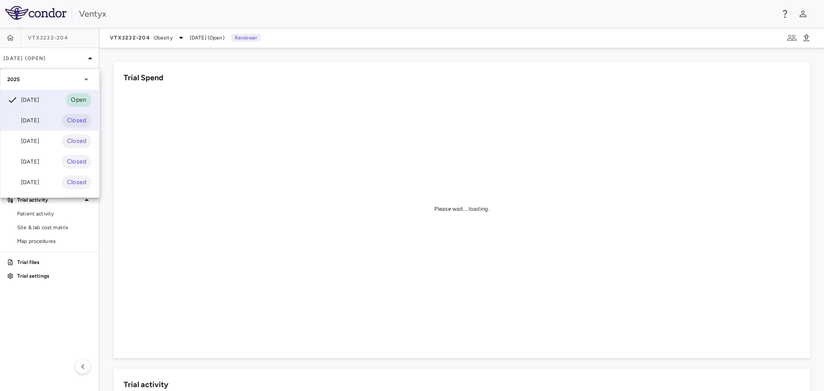
click at [45, 121] on div "Jul 2025 Closed" at bounding box center [49, 120] width 98 height 21
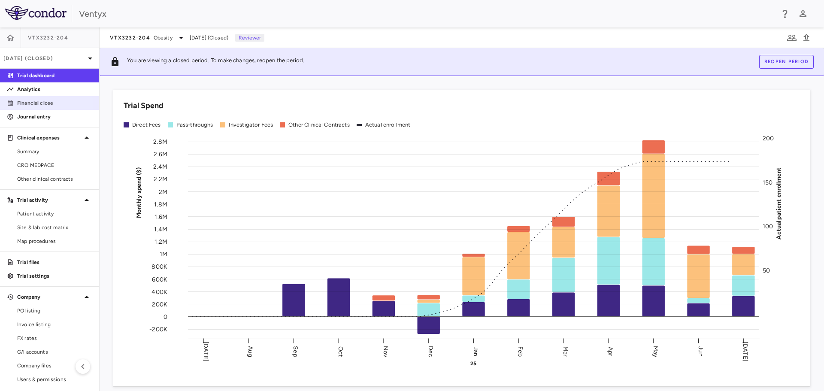
click at [29, 105] on p "Financial close" at bounding box center [54, 103] width 75 height 8
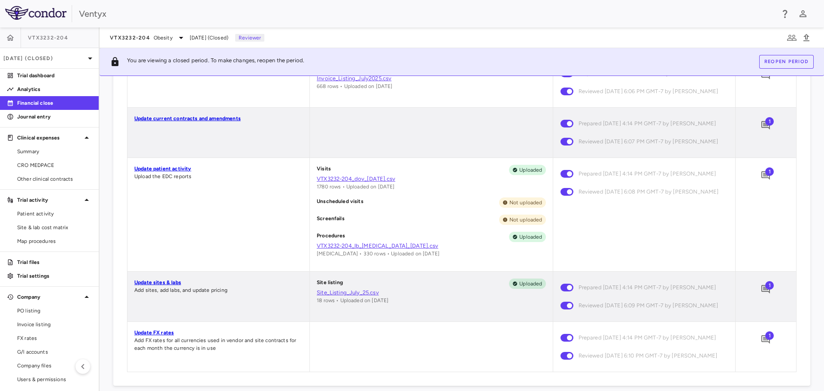
scroll to position [386, 0]
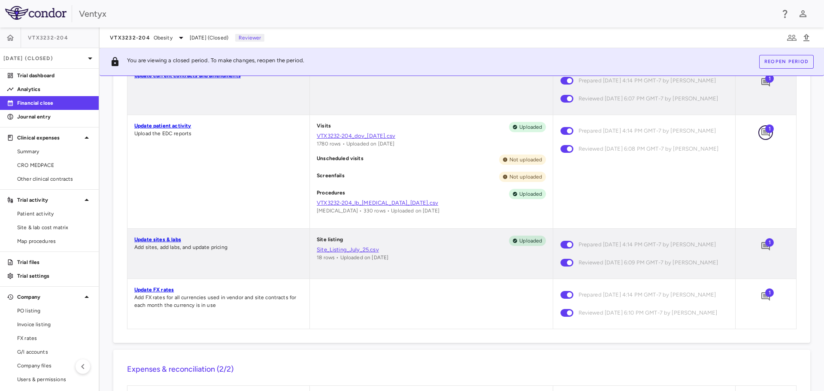
click at [761, 137] on icon "Add comment" at bounding box center [765, 132] width 9 height 9
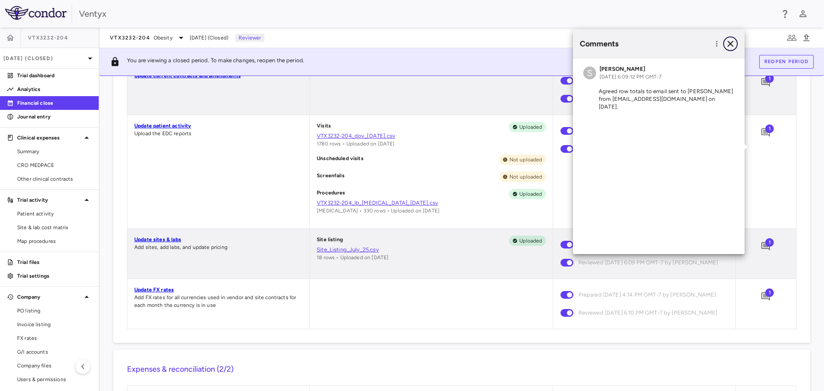
click at [731, 44] on icon "button" at bounding box center [730, 44] width 10 height 10
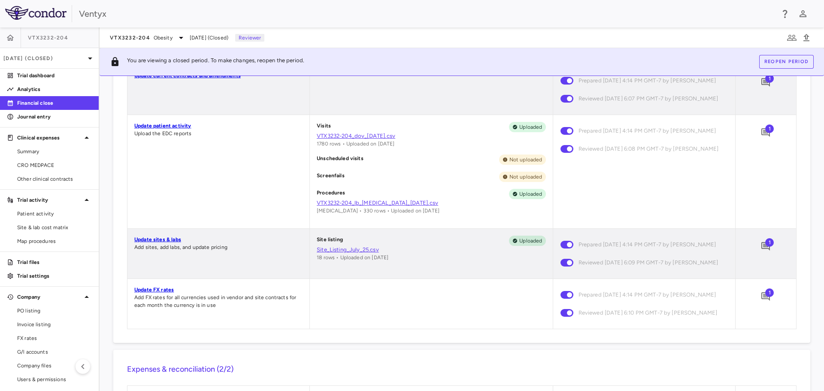
click at [208, 3] on div "Ventyx" at bounding box center [412, 13] width 824 height 27
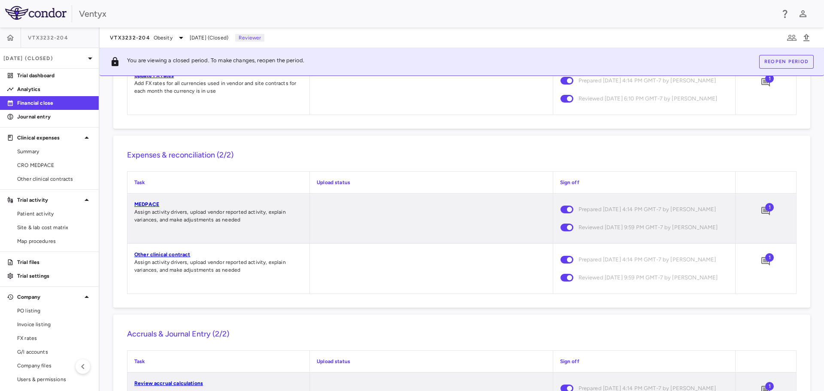
scroll to position [601, 0]
click at [765, 211] on span "1" at bounding box center [769, 207] width 9 height 9
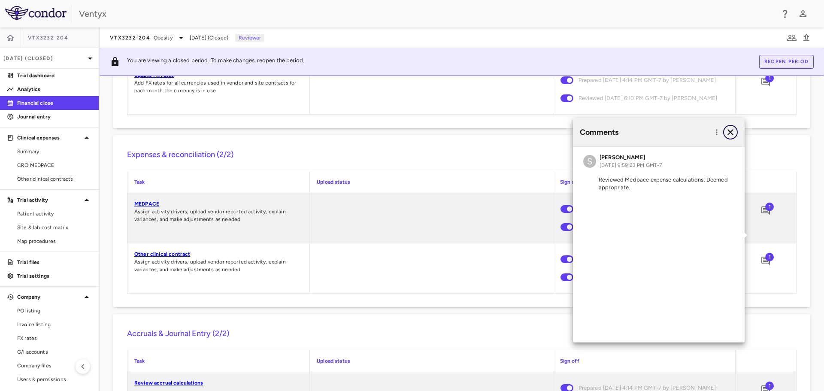
click at [729, 133] on icon "button" at bounding box center [730, 132] width 10 height 10
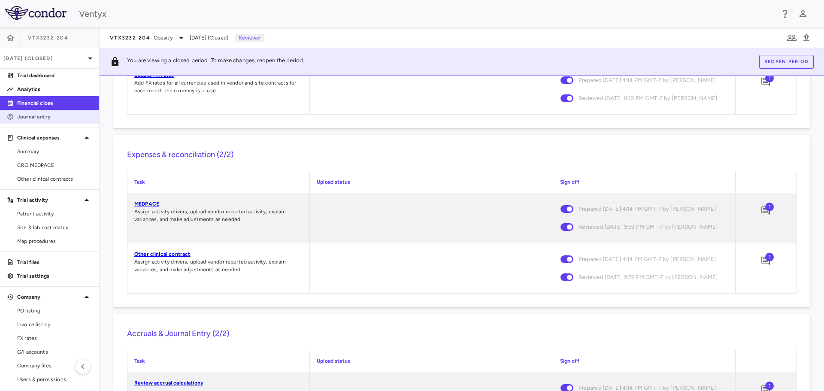
click at [32, 115] on p "Journal entry" at bounding box center [54, 117] width 75 height 8
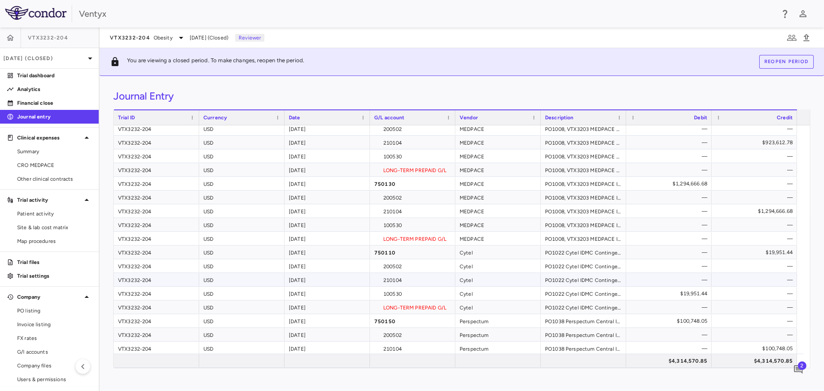
scroll to position [115, 0]
